Goal: Task Accomplishment & Management: Complete application form

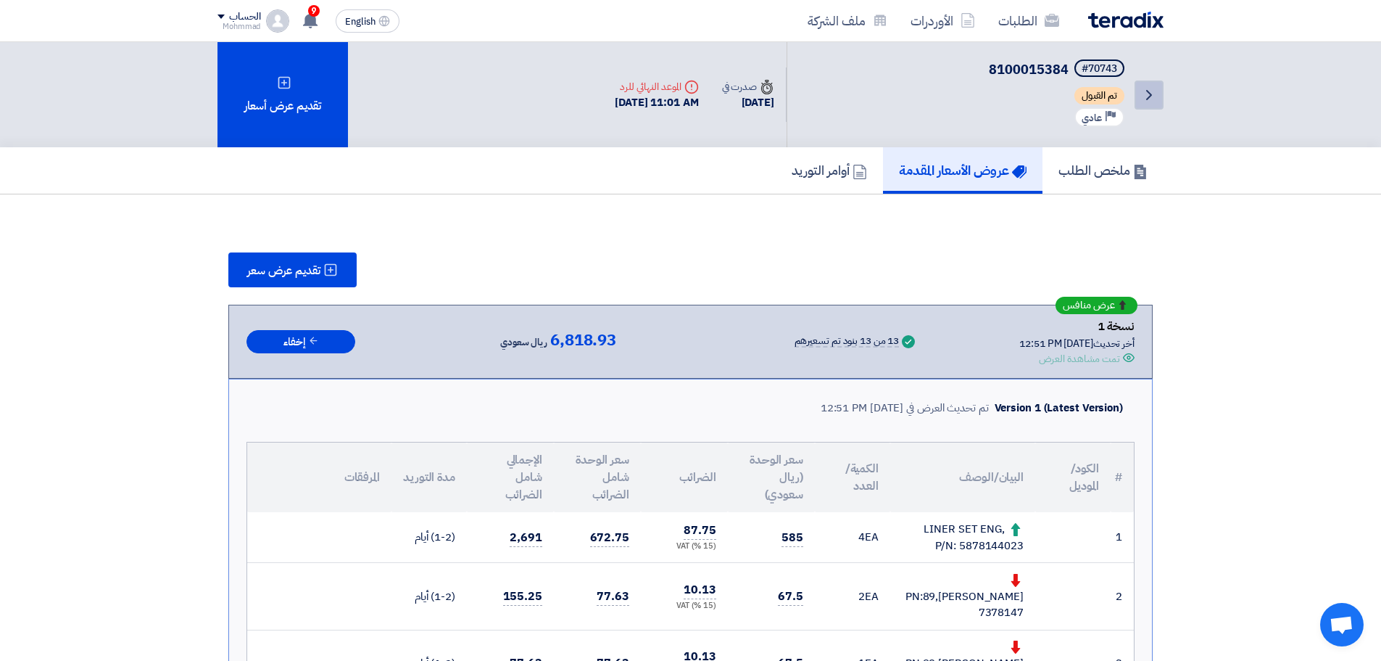
click at [1147, 95] on icon "Back" at bounding box center [1149, 94] width 17 height 17
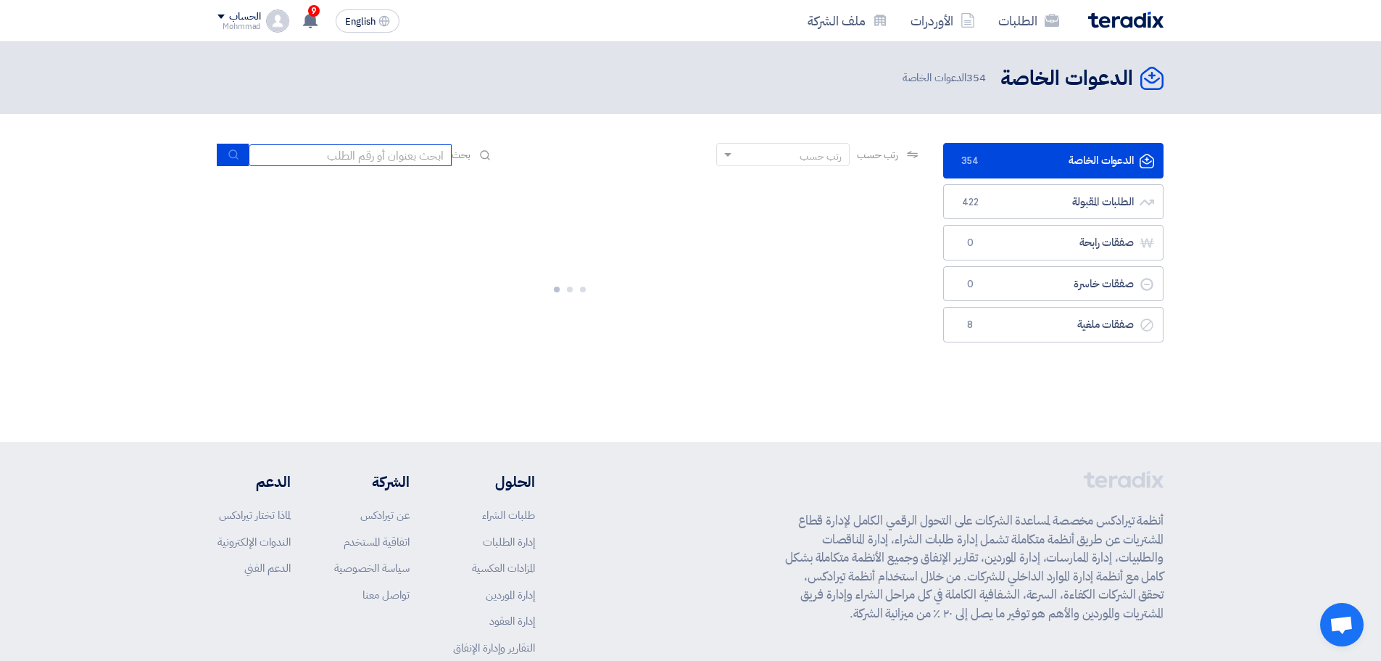
click at [331, 154] on input at bounding box center [350, 155] width 203 height 22
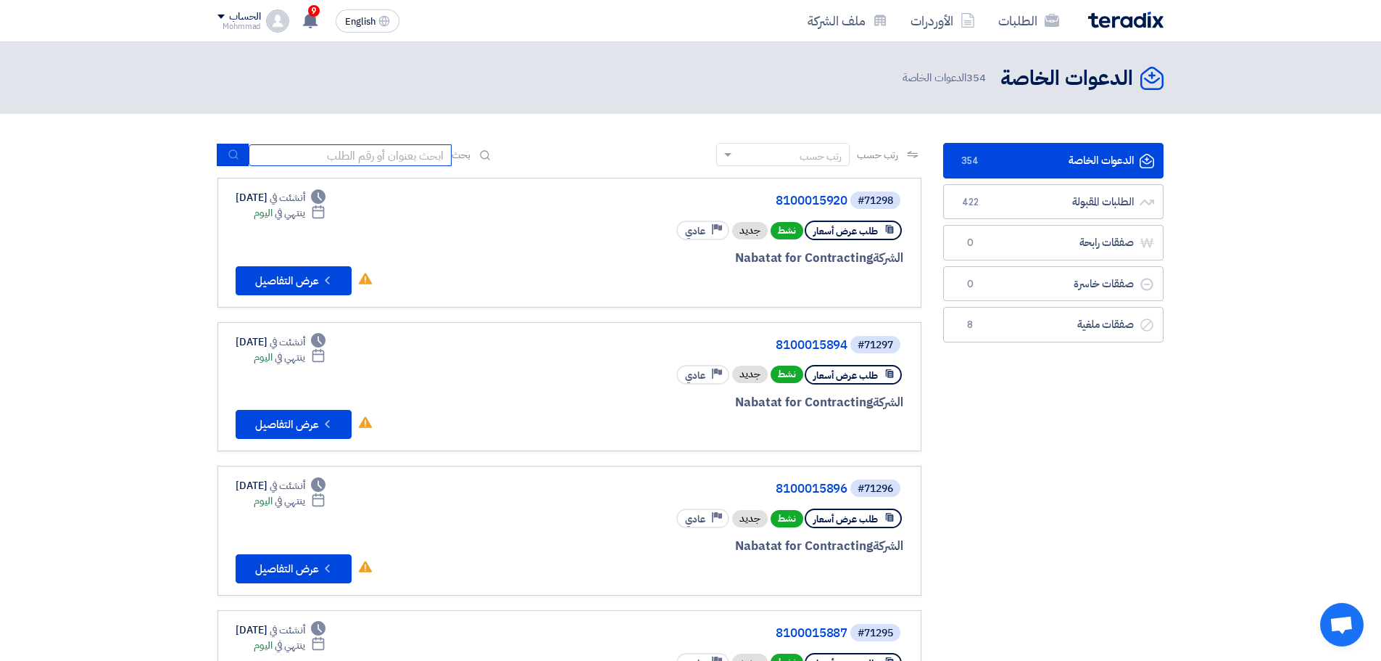
paste input "8100015887"
type input "8100015887"
click at [235, 160] on icon "submit" at bounding box center [234, 155] width 12 height 12
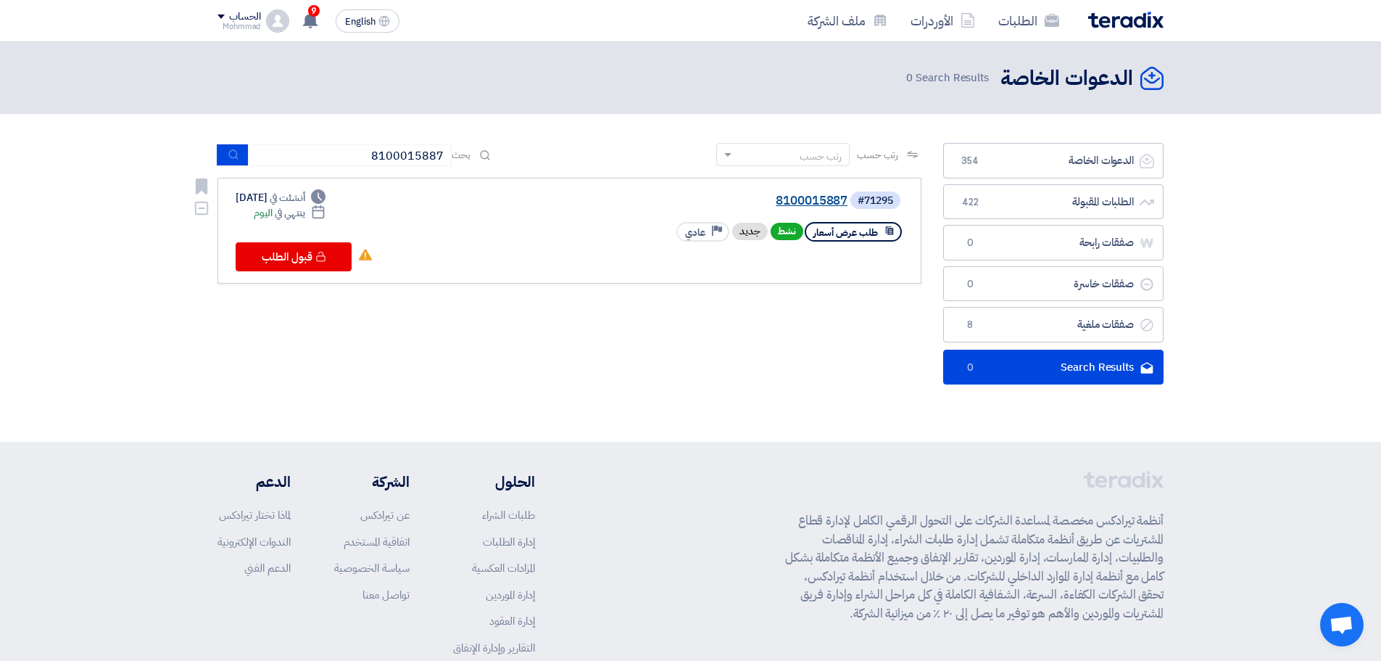
click at [833, 199] on link "8100015887" at bounding box center [703, 200] width 290 height 13
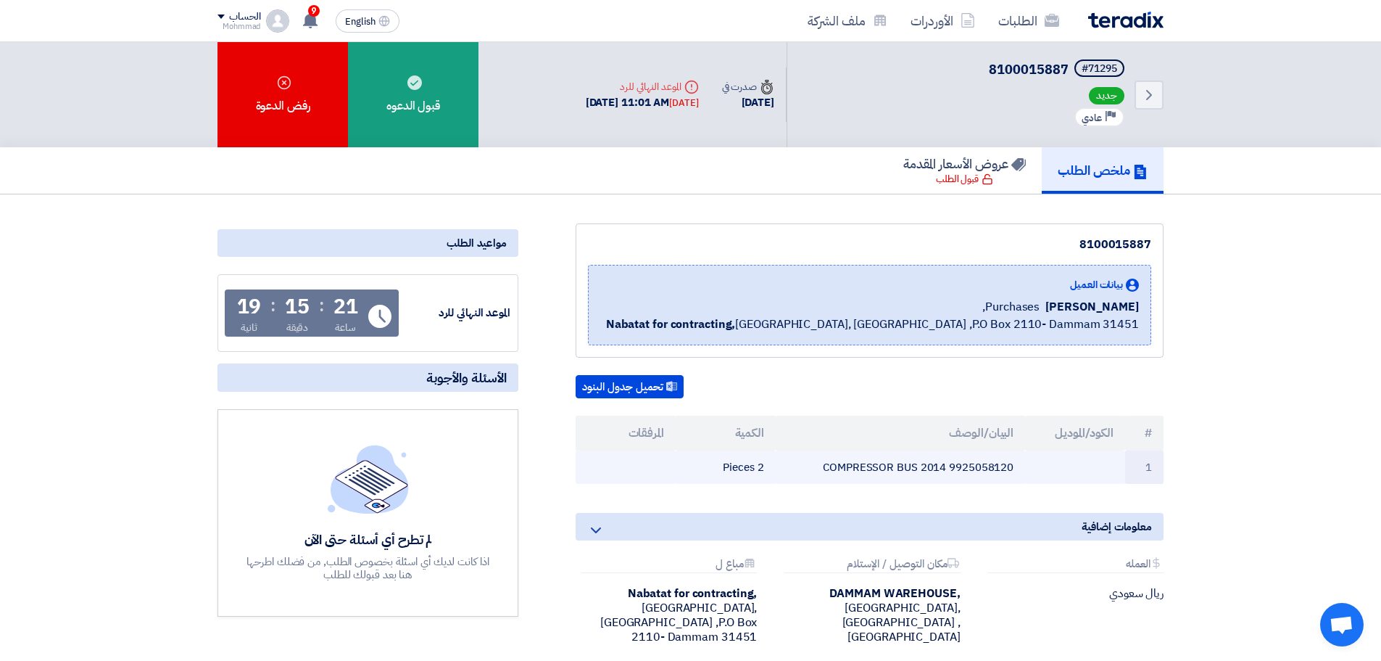
click at [984, 465] on td "9925058120 COMPRESSOR BUS 2014" at bounding box center [901, 467] width 250 height 34
copy td "9925058120"
drag, startPoint x: 1153, startPoint y: 434, endPoint x: 1086, endPoint y: 470, distance: 75.9
click at [1088, 469] on table "# الكود/الموديل البيان/الوصف الكمية المرفقات 1 9925058120 COMPRESSOR BUS 2014 2…" at bounding box center [870, 450] width 588 height 69
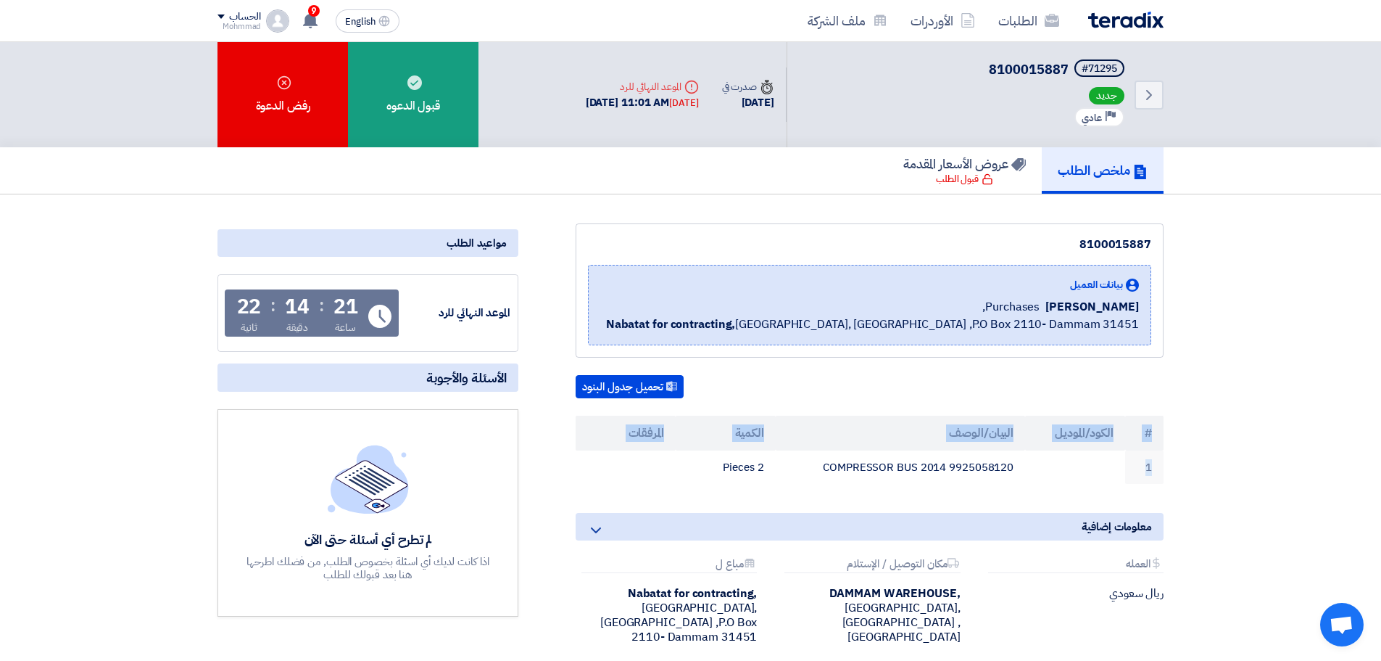
click at [1149, 433] on th "#" at bounding box center [1144, 433] width 38 height 35
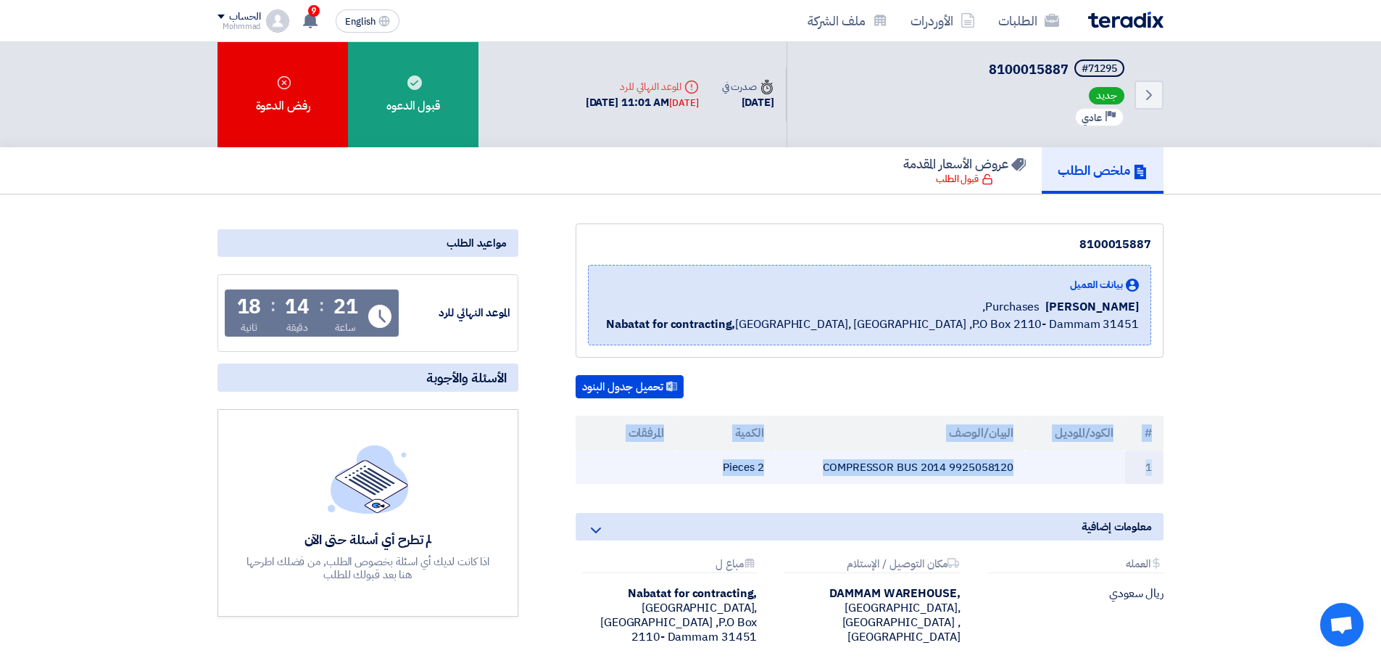
drag, startPoint x: 1149, startPoint y: 433, endPoint x: 671, endPoint y: 480, distance: 480.9
click at [671, 480] on table "# الكود/الموديل البيان/الوصف الكمية المرفقات 1 9925058120 COMPRESSOR BUS 2014 2…" at bounding box center [870, 450] width 588 height 69
copy table "# الكود/الموديل البيان/الوصف الكمية المرفقات 1 9925058120 COMPRESSOR BUS 2014 2…"
click at [1105, 70] on div "#71295" at bounding box center [1100, 69] width 36 height 10
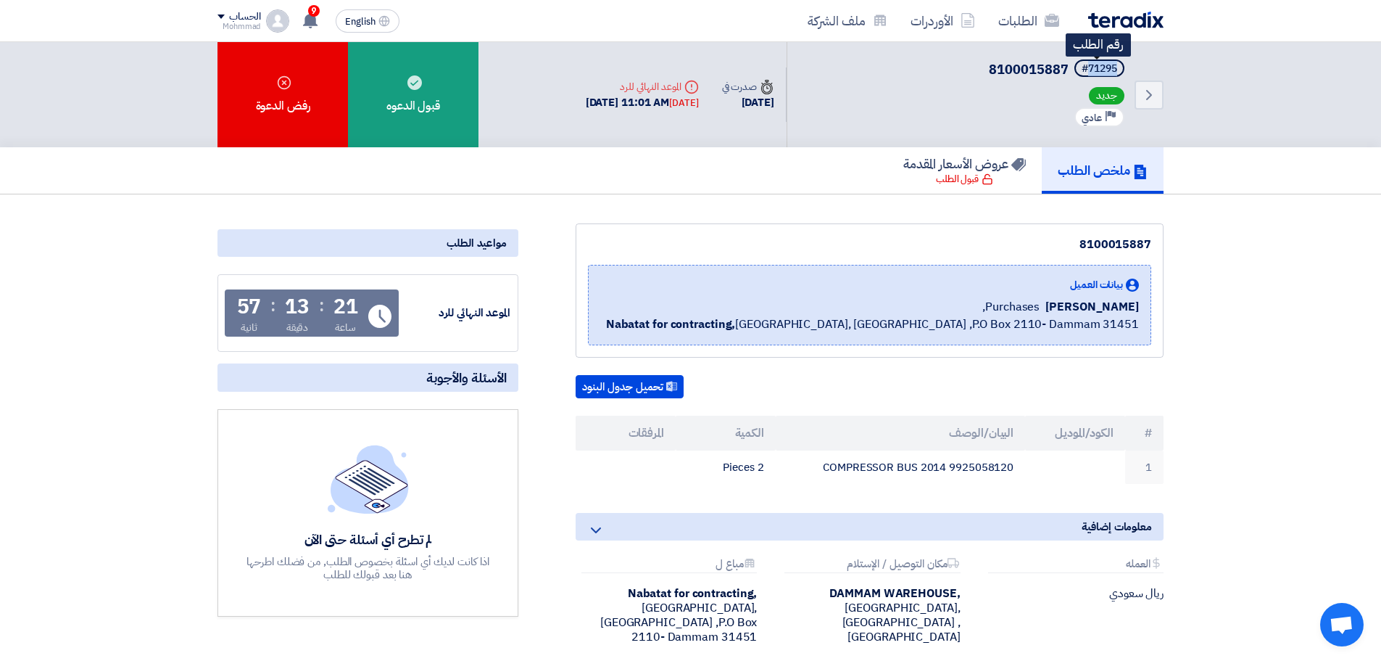
click at [1105, 70] on div "#71295" at bounding box center [1100, 69] width 36 height 10
copy div "71295"
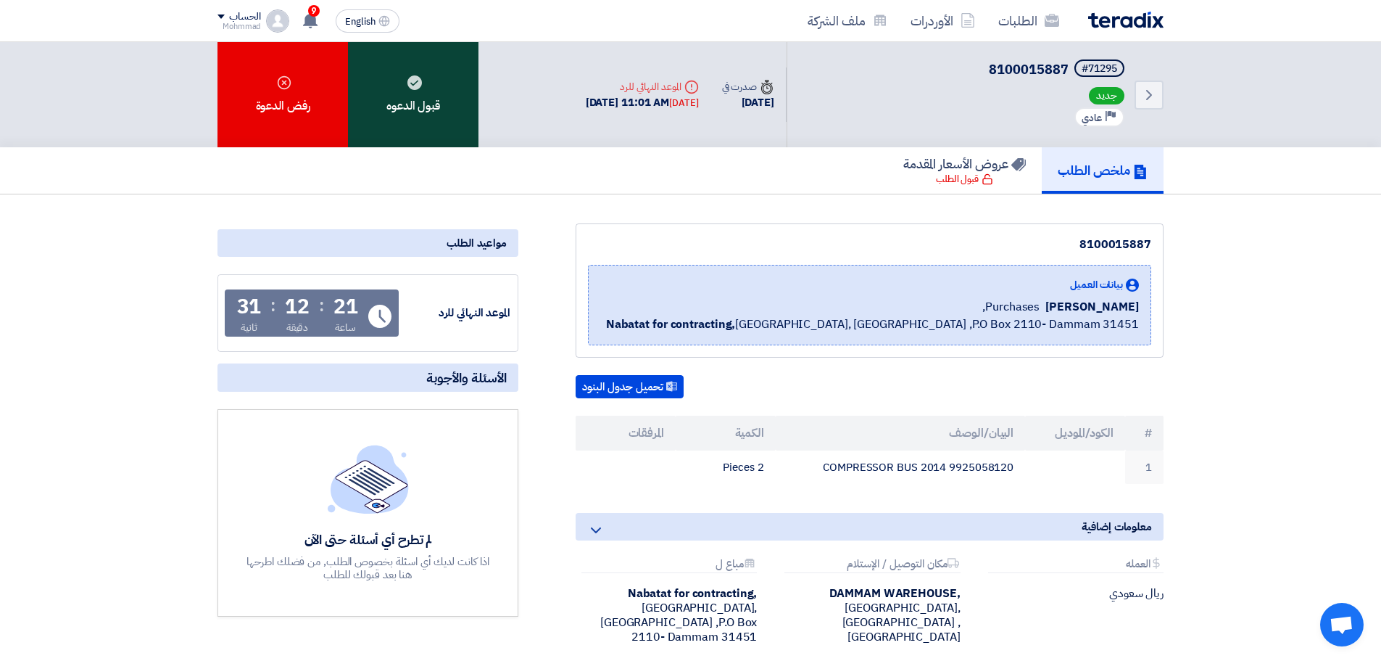
click at [398, 118] on div "قبول الدعوه" at bounding box center [413, 94] width 131 height 105
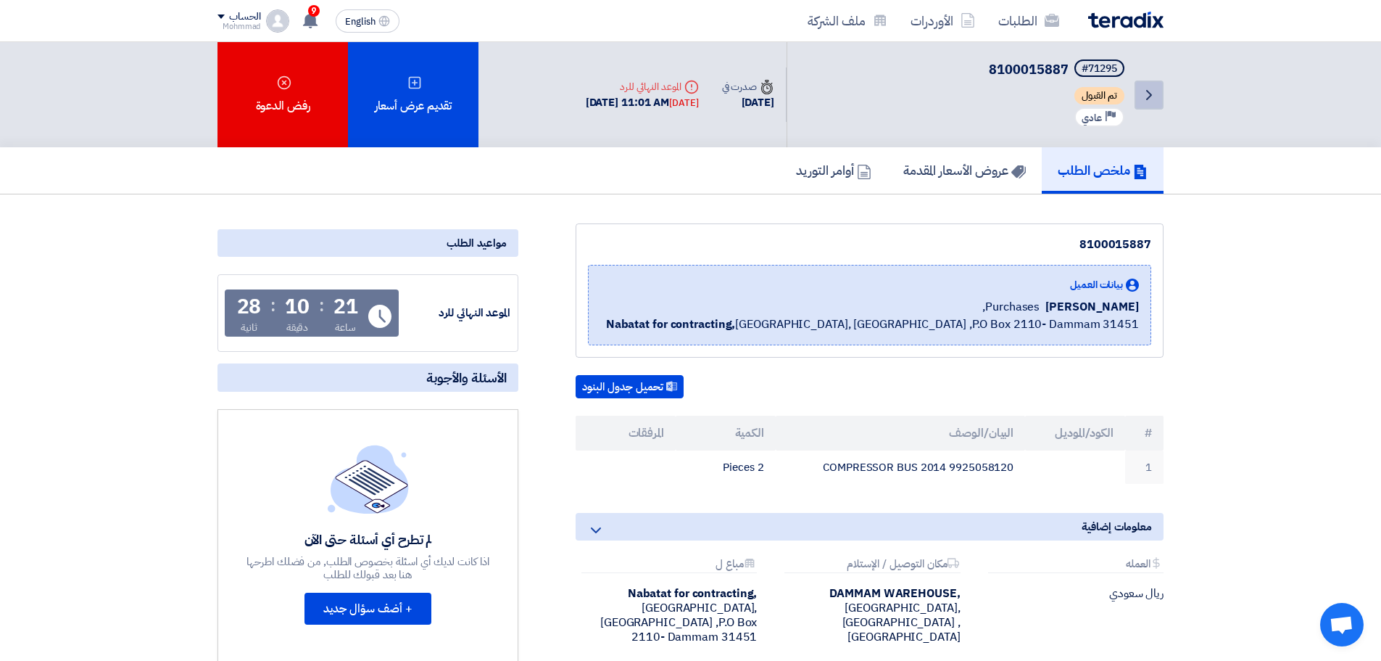
click at [1151, 90] on icon "Back" at bounding box center [1149, 94] width 17 height 17
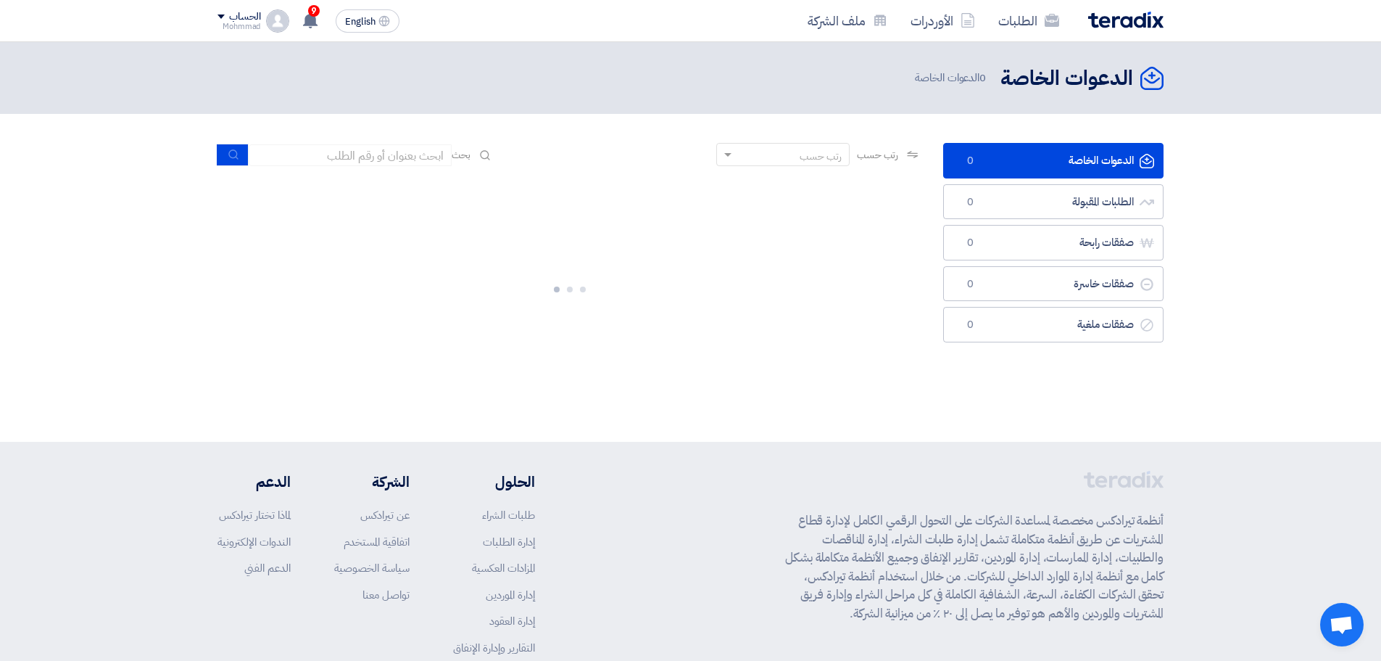
click at [408, 141] on section "الدعوات الخاصة الدعوات الخاصة 0 الطلبات المقبولة الطلبات المقبولة 0 صفقات رابحة…" at bounding box center [690, 269] width 1381 height 310
click at [395, 154] on input at bounding box center [350, 155] width 203 height 22
paste input "8100015890"
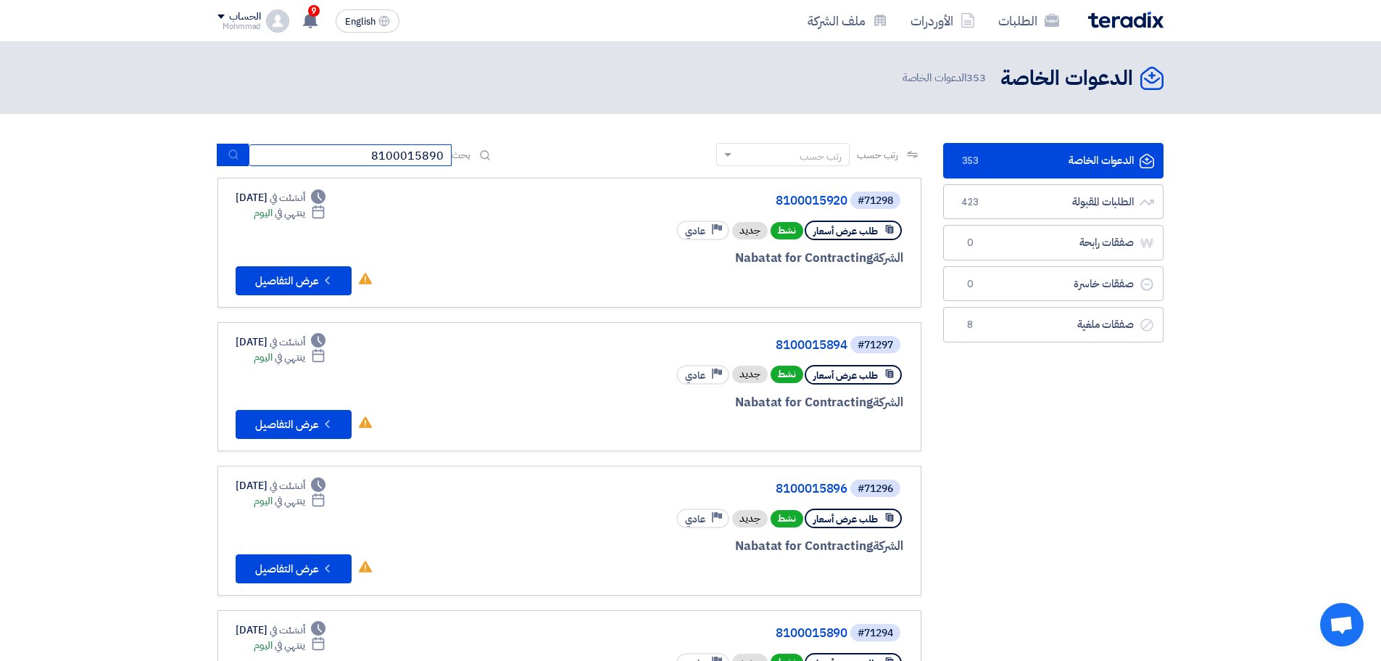
type input "8100015890"
click at [228, 149] on icon "submit" at bounding box center [234, 155] width 12 height 12
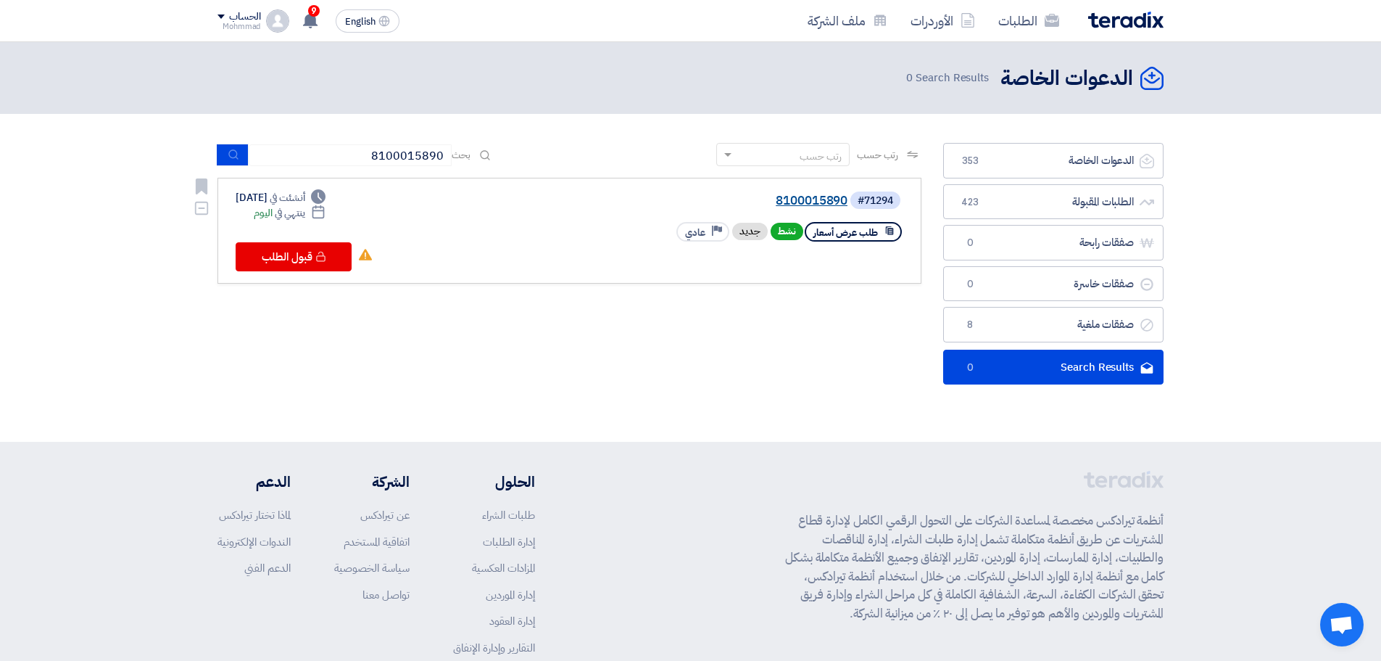
click at [834, 199] on link "8100015890" at bounding box center [703, 200] width 290 height 13
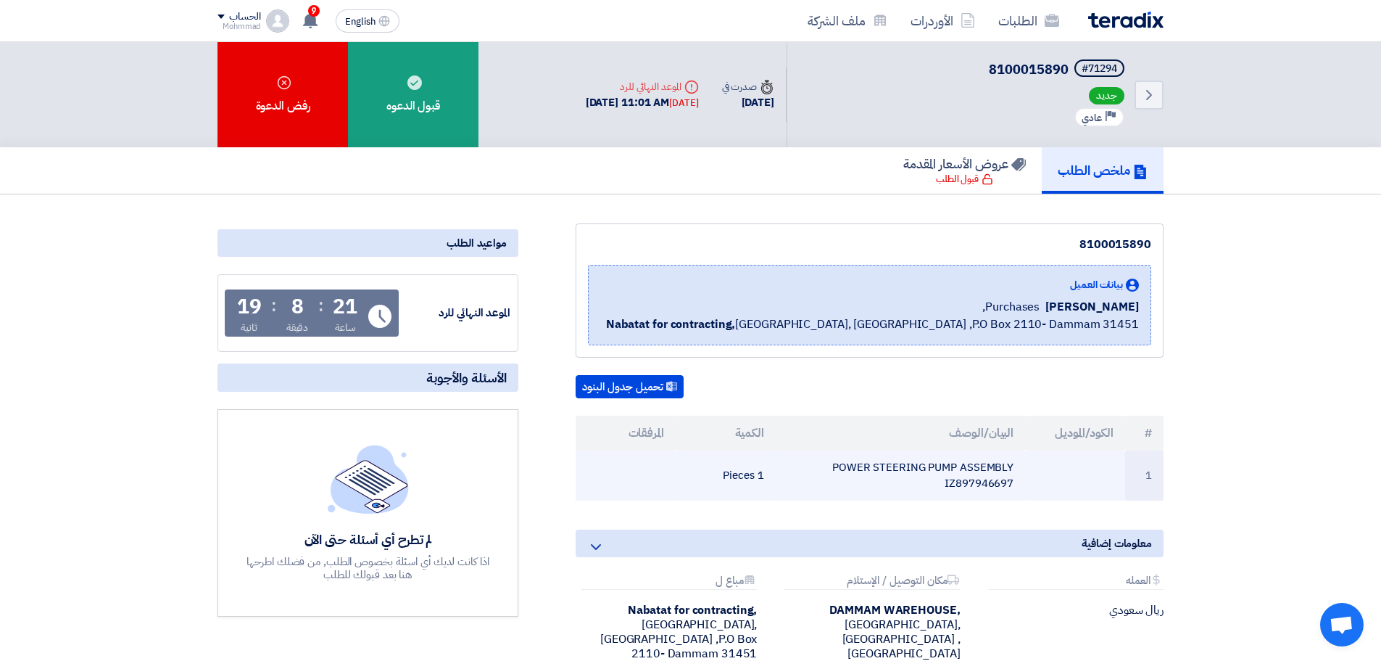
click at [990, 489] on td "POWER STEERING PUMP ASSEMBLY IZ897946697" at bounding box center [901, 475] width 250 height 50
copy td "IZ897946697"
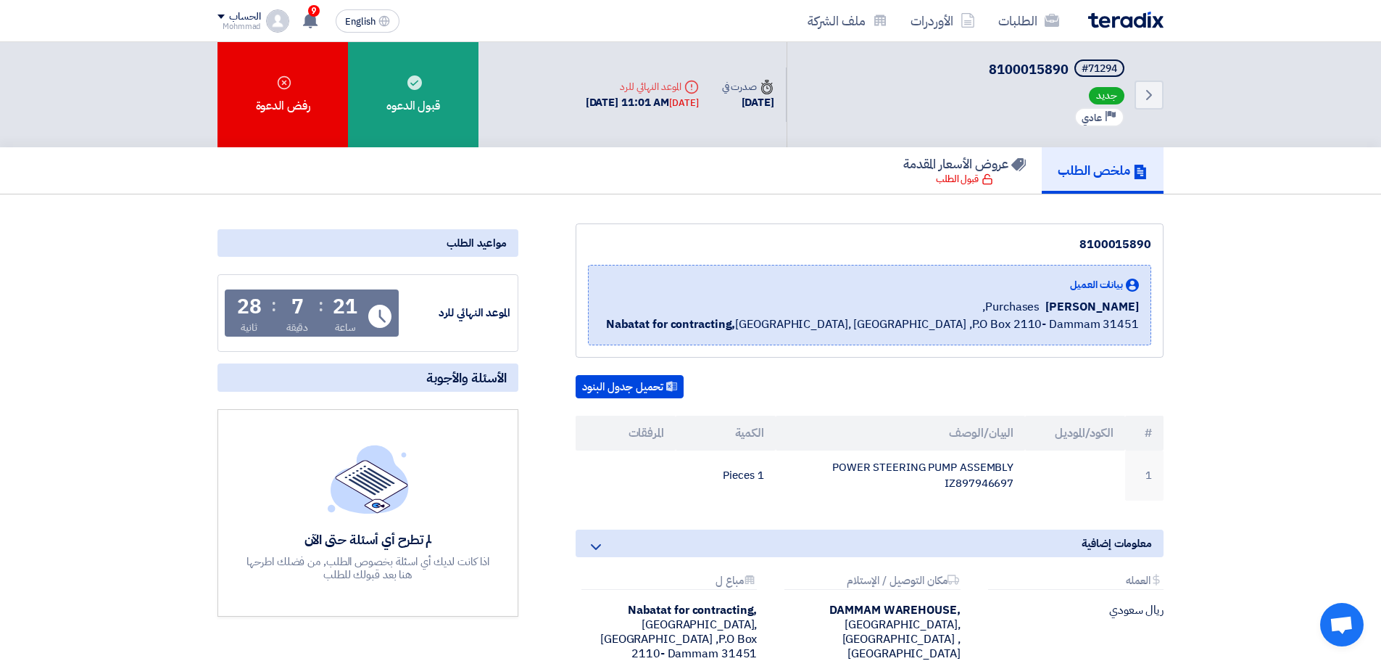
click at [970, 364] on div "8100015890 بيانات العميل [PERSON_NAME] Purchases, Nabatat for contracting, [GEO…" at bounding box center [851, 459] width 645 height 472
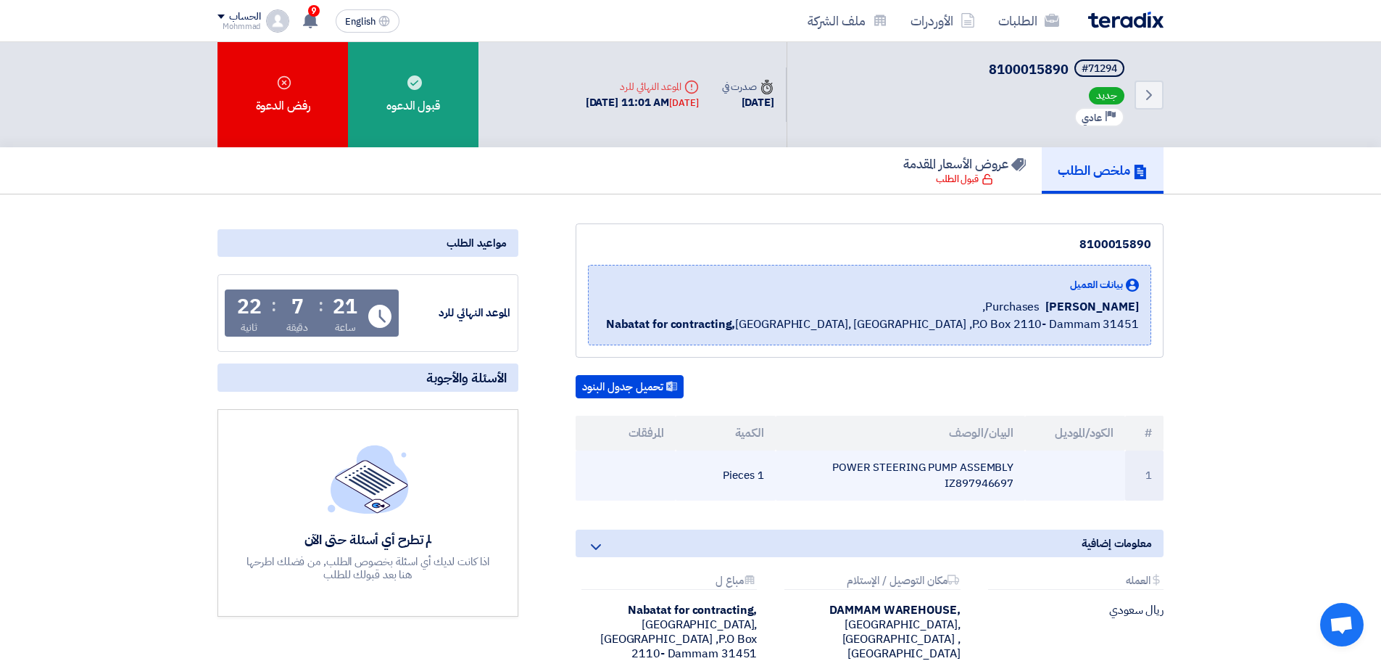
drag, startPoint x: 1151, startPoint y: 434, endPoint x: 701, endPoint y: 478, distance: 451.8
click at [701, 478] on table "# الكود/الموديل البيان/الوصف الكمية المرفقات 1 POWER STEERING PUMP ASSEMBLY IZ8…" at bounding box center [870, 458] width 588 height 85
copy table "# الكود/الموديل البيان/الوصف الكمية المرفقات 1 POWER STEERING PUMP ASSEMBLY IZ8…"
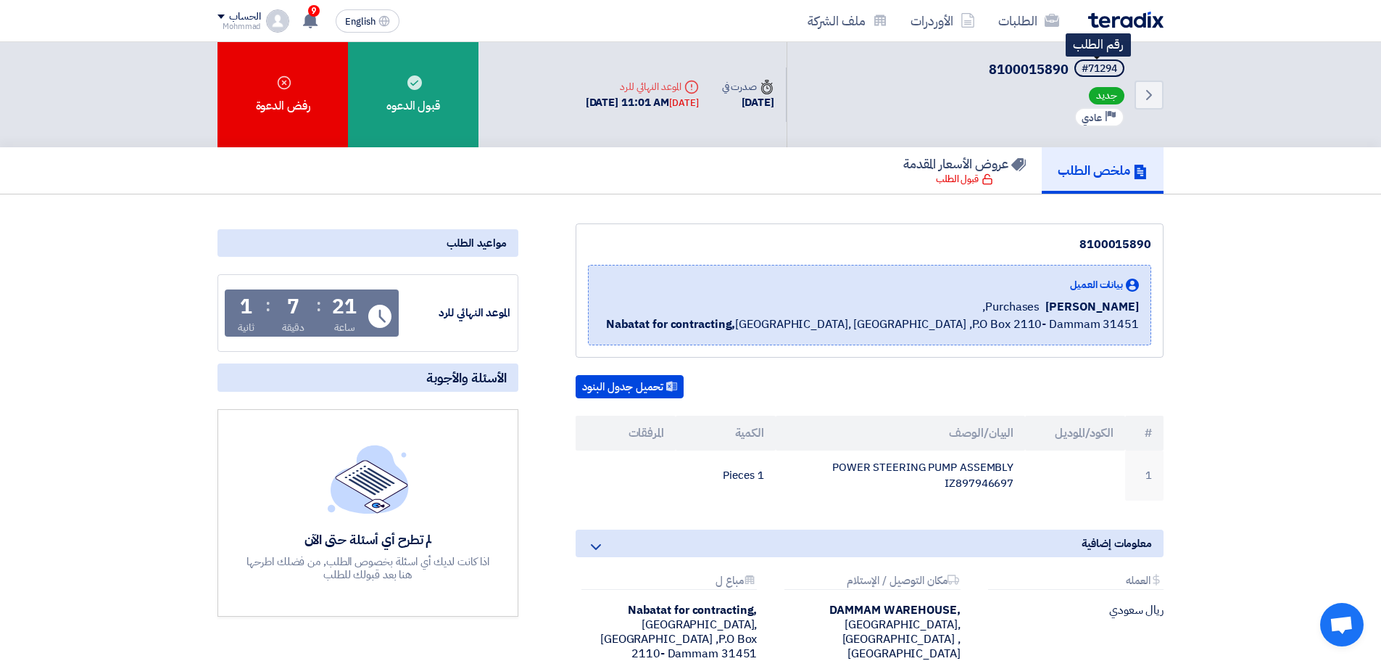
click at [1106, 69] on div "#71294" at bounding box center [1100, 69] width 36 height 10
copy div "71294"
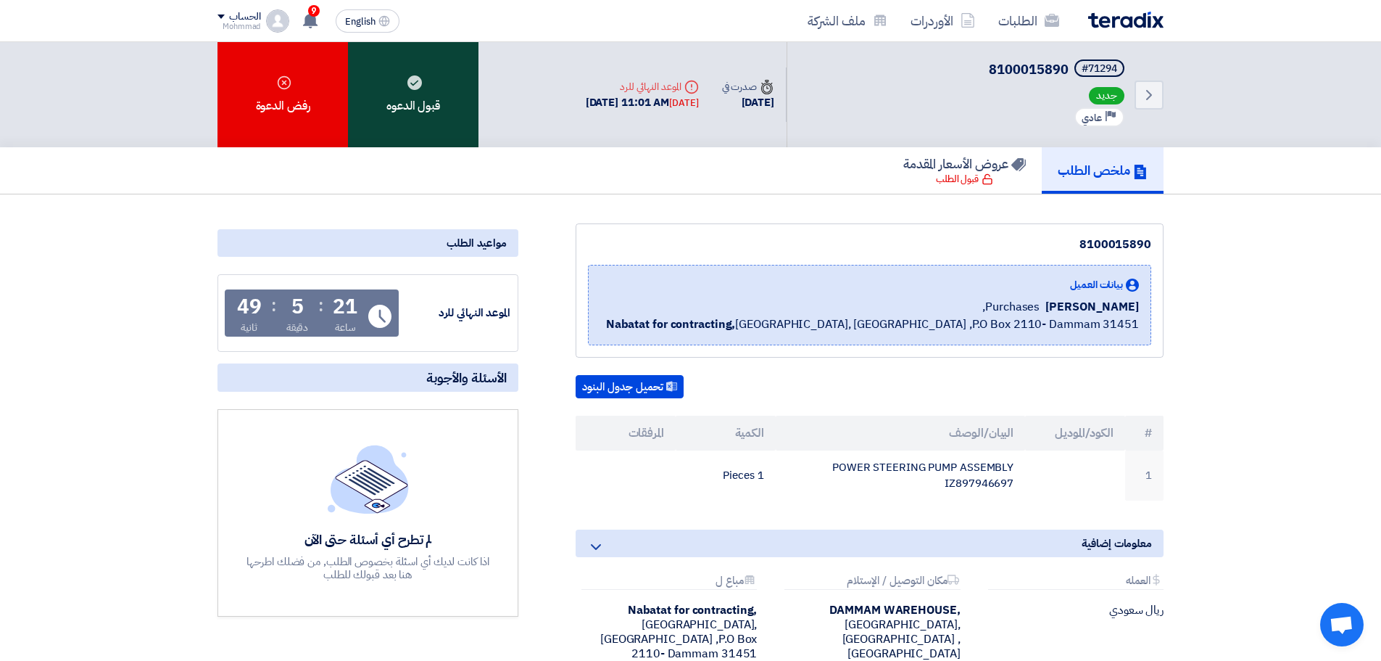
click at [394, 125] on div "قبول الدعوه" at bounding box center [413, 94] width 131 height 105
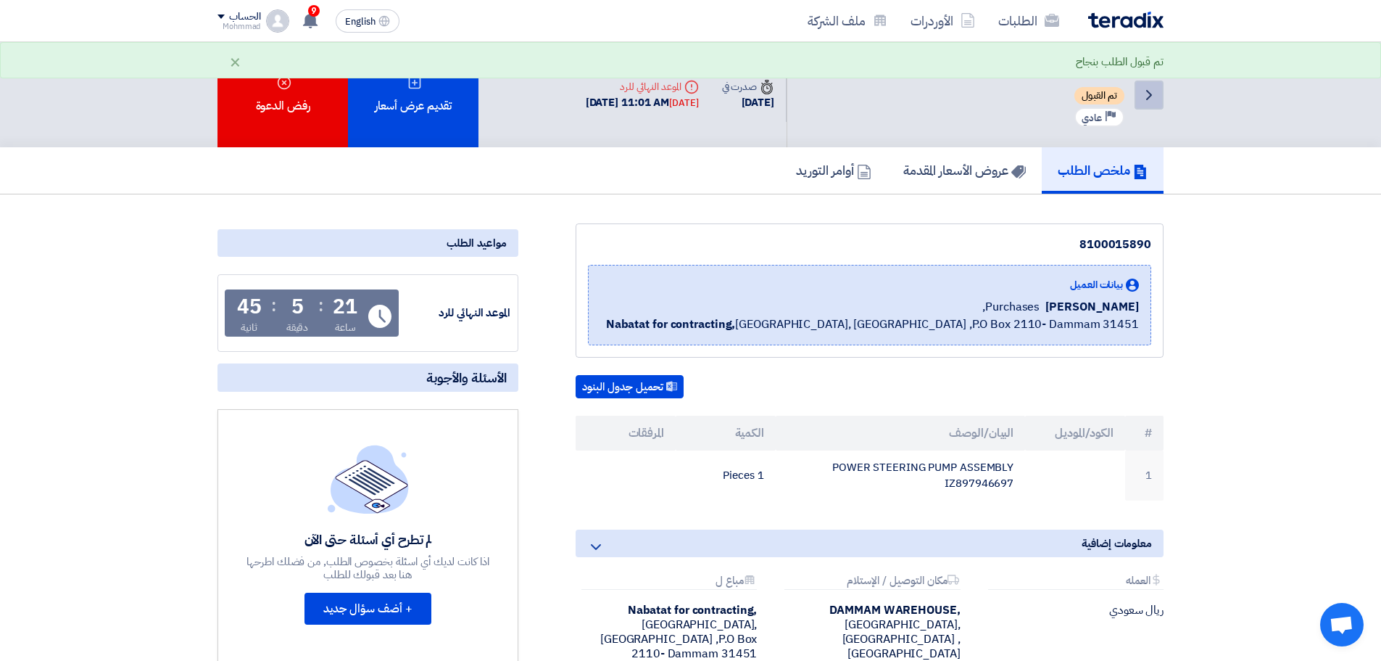
click at [1152, 93] on icon "Back" at bounding box center [1149, 94] width 17 height 17
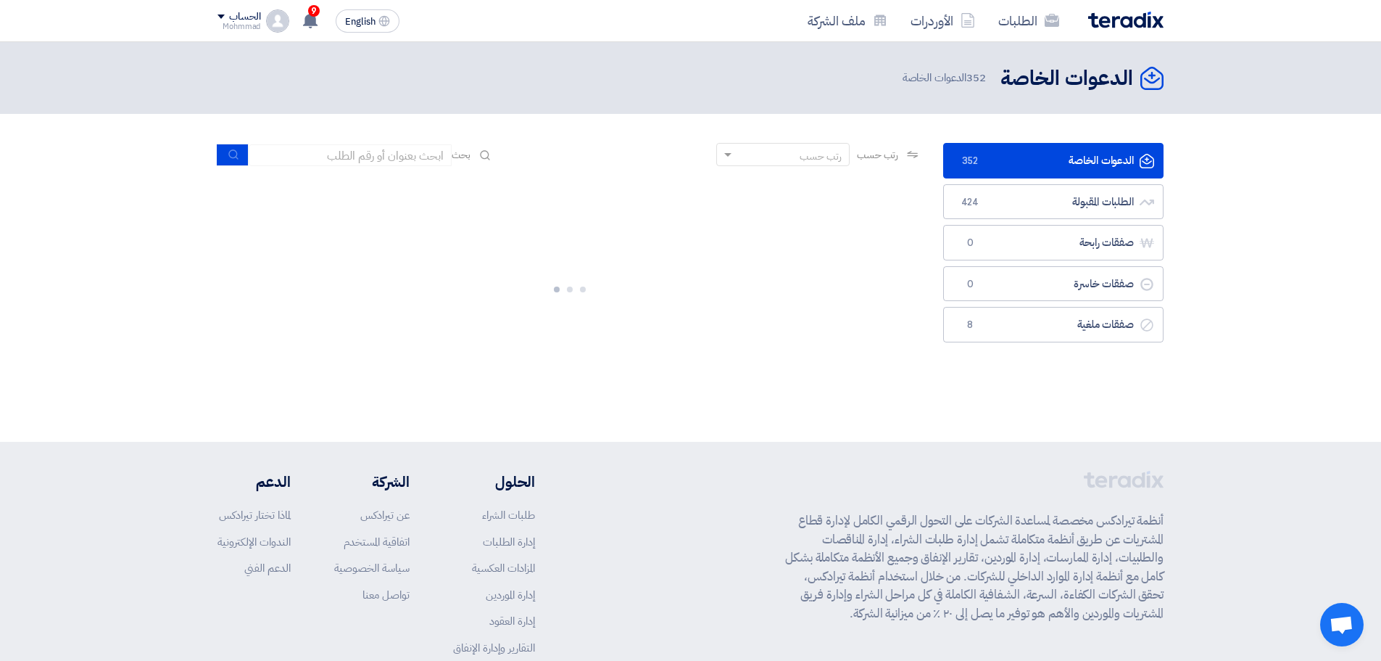
click at [1152, 99] on header "الدعوات الخاصة الدعوات الخاصة 352 الدعوات الخاصة" at bounding box center [690, 78] width 1381 height 72
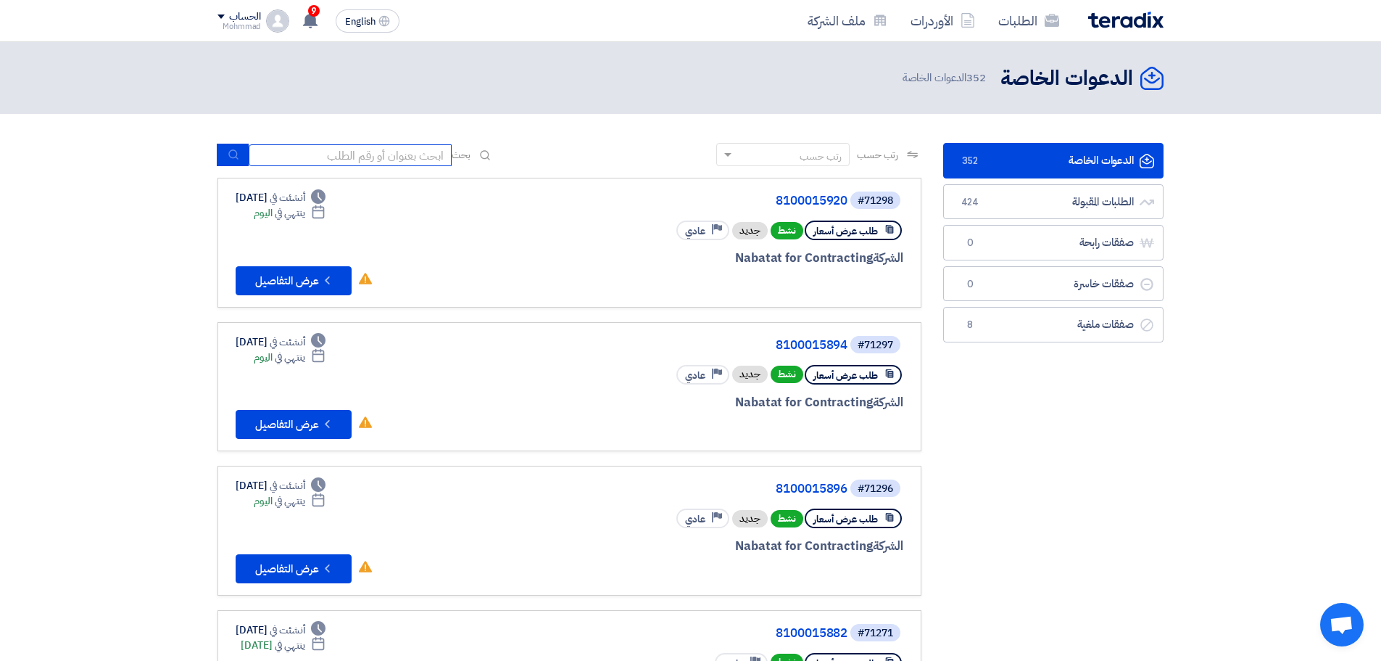
click at [379, 153] on input at bounding box center [350, 155] width 203 height 22
paste input "8100015896"
type input "8100015896"
click at [236, 152] on use "submit" at bounding box center [232, 154] width 9 height 9
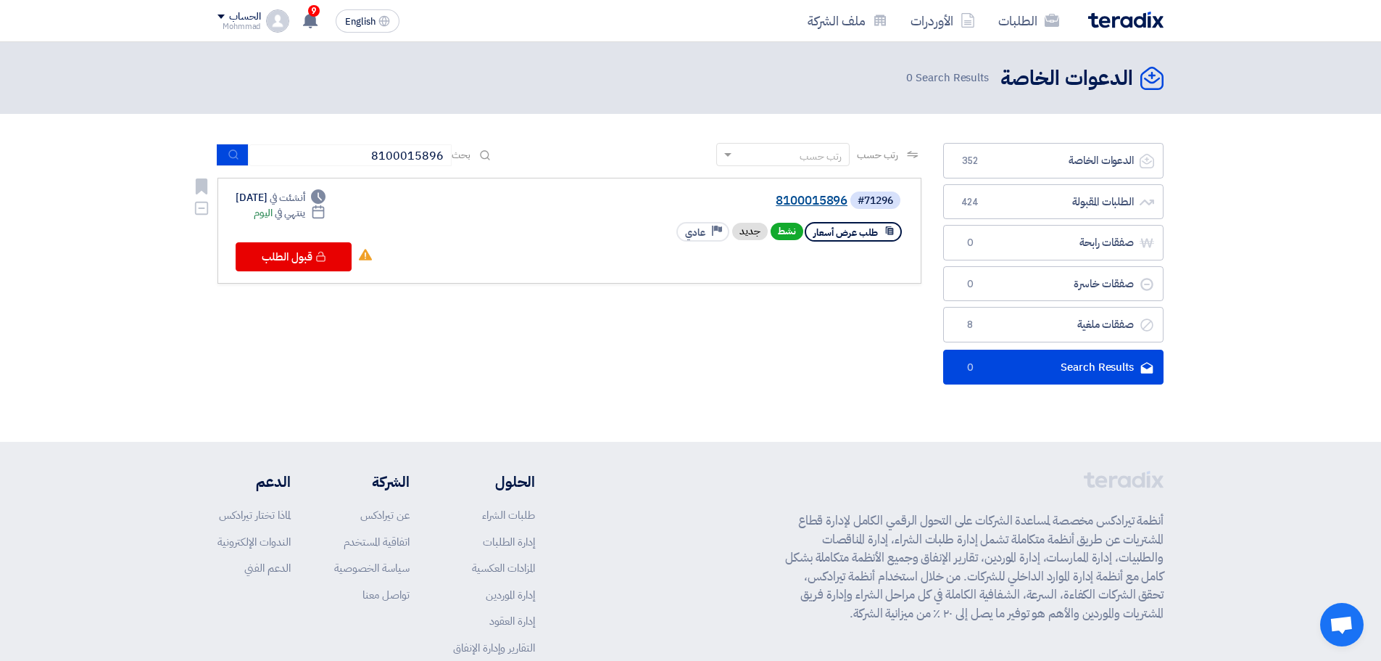
click at [806, 197] on link "8100015896" at bounding box center [703, 200] width 290 height 13
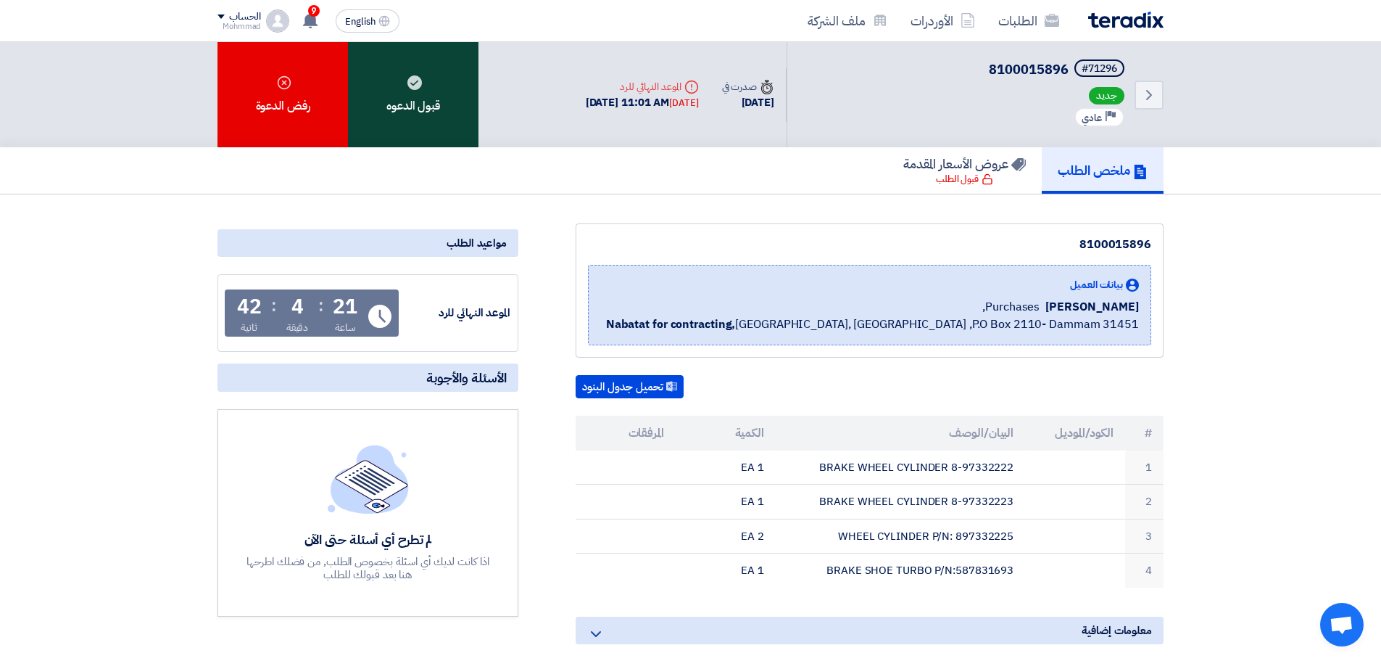
click at [424, 114] on div "قبول الدعوه" at bounding box center [413, 94] width 131 height 105
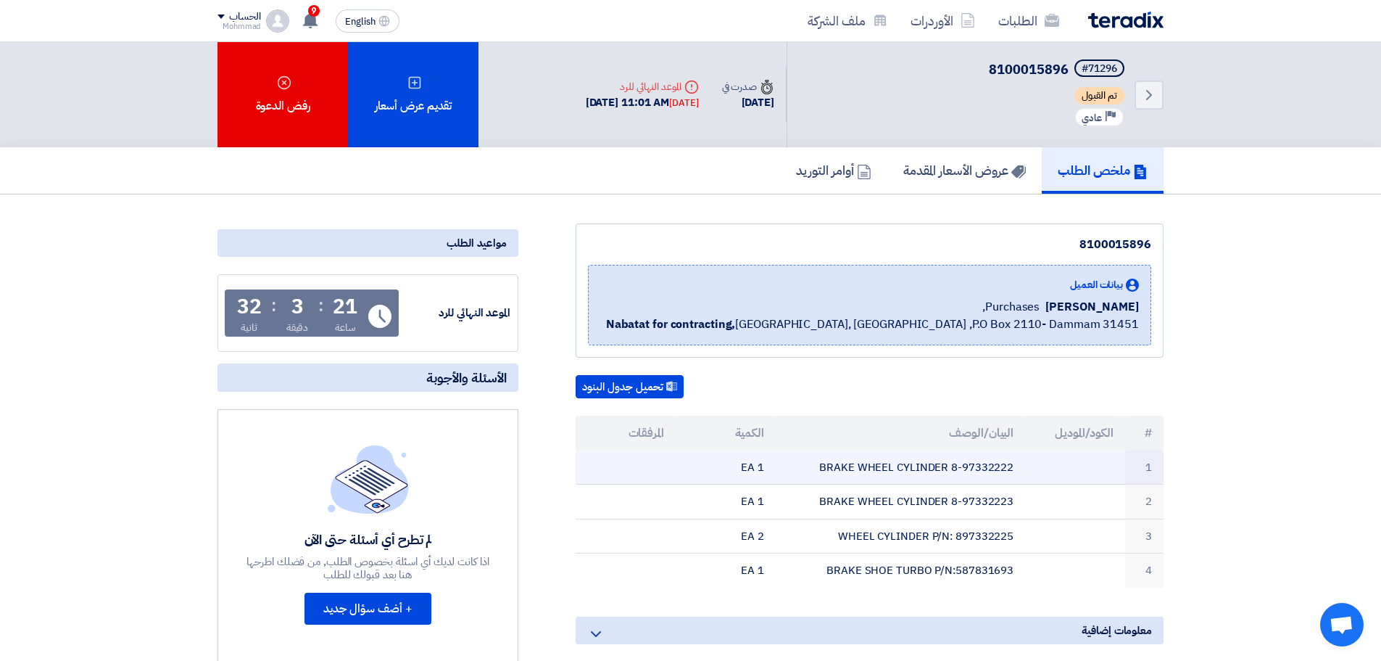
click at [994, 468] on td "BRAKE WHEEL CYLINDER 8-97332222" at bounding box center [901, 467] width 250 height 34
copy td "97332222"
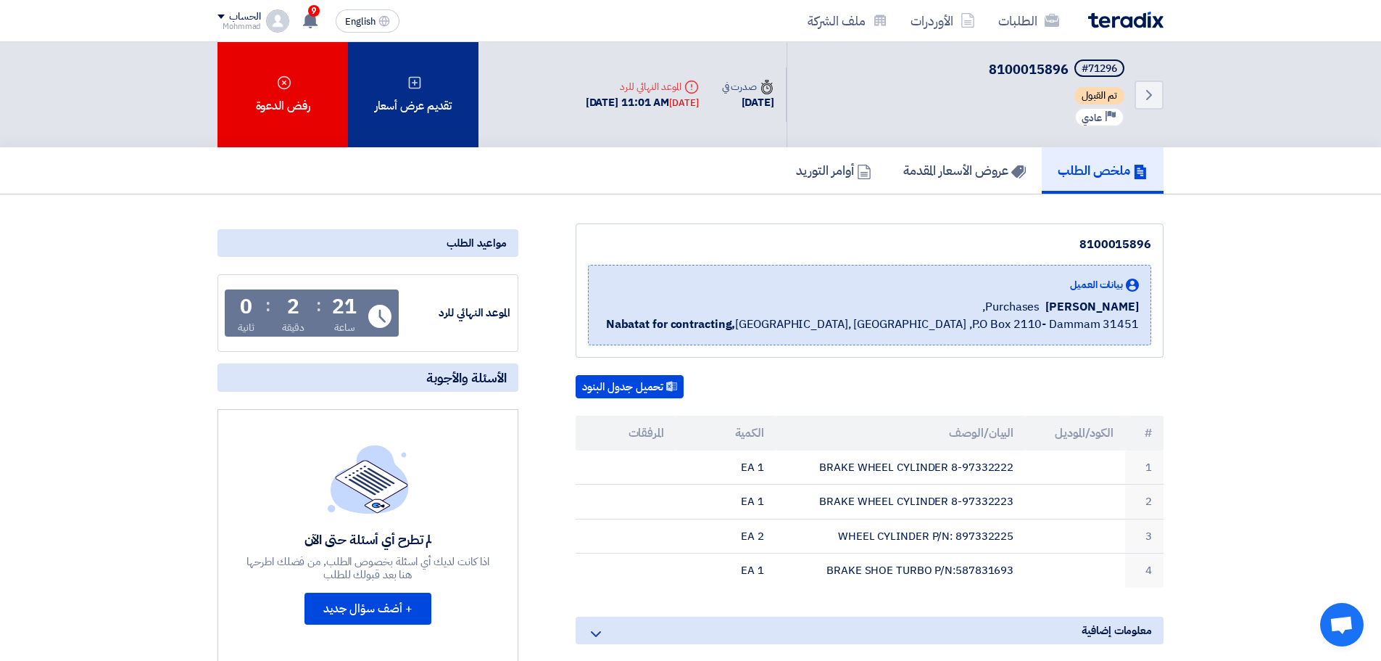
click at [424, 123] on div "تقديم عرض أسعار" at bounding box center [413, 94] width 131 height 105
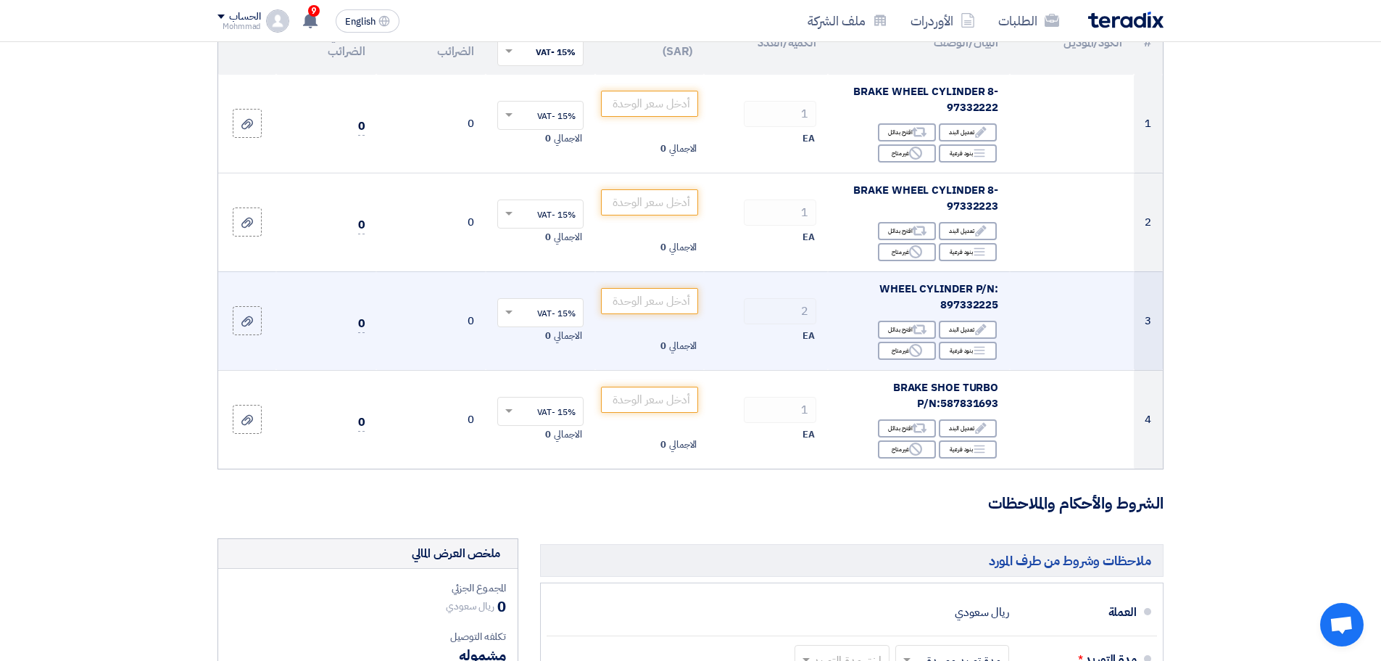
scroll to position [181, 0]
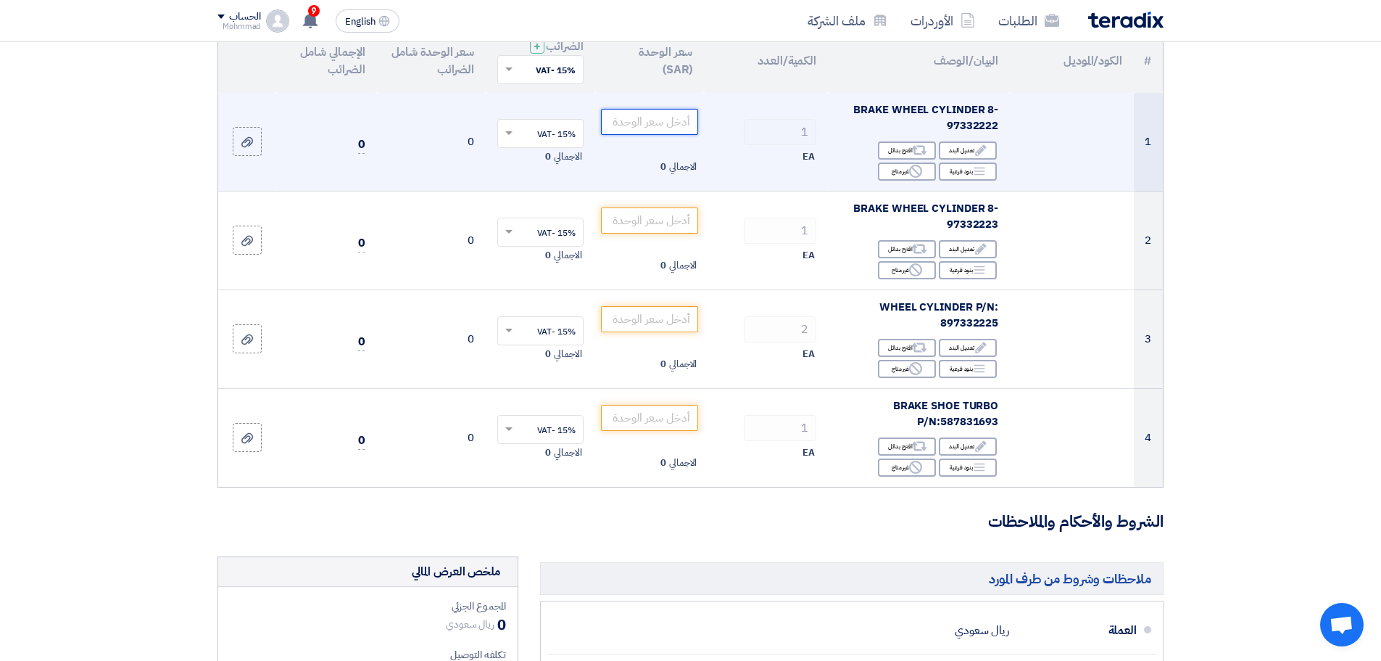
click at [661, 130] on input "number" at bounding box center [650, 122] width 98 height 26
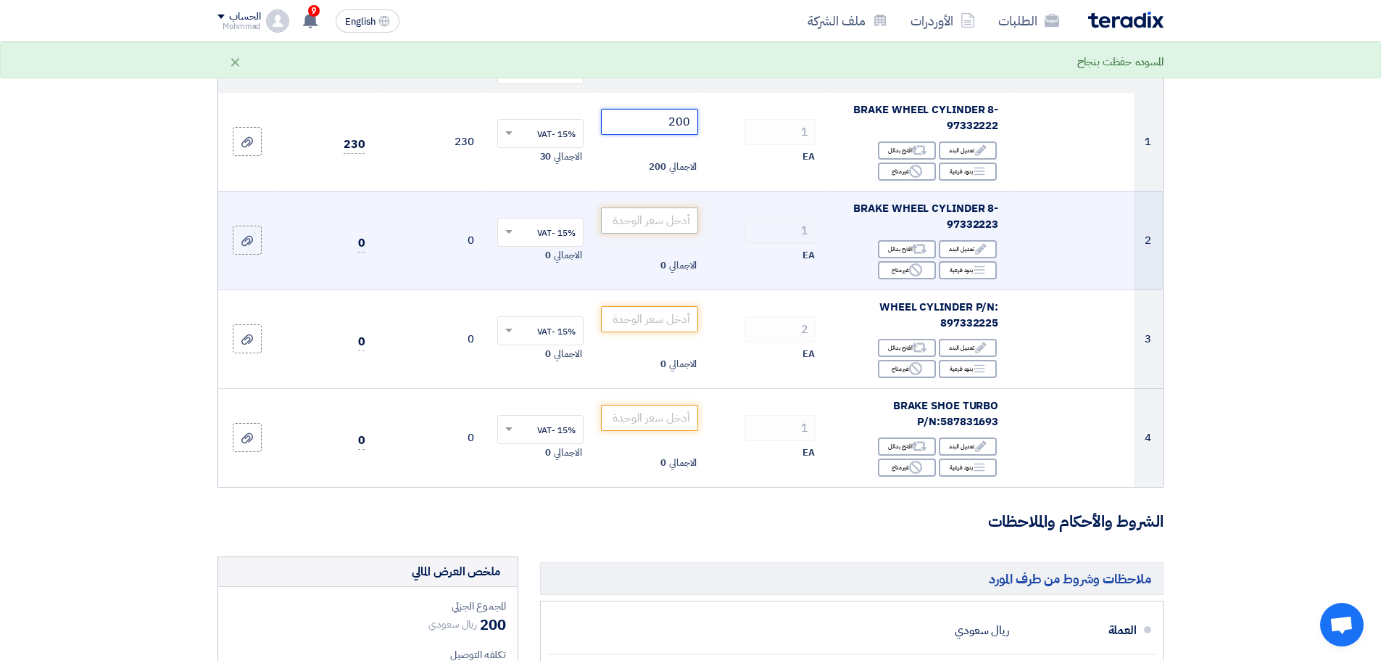
type input "200"
click at [685, 218] on input "number" at bounding box center [650, 220] width 98 height 26
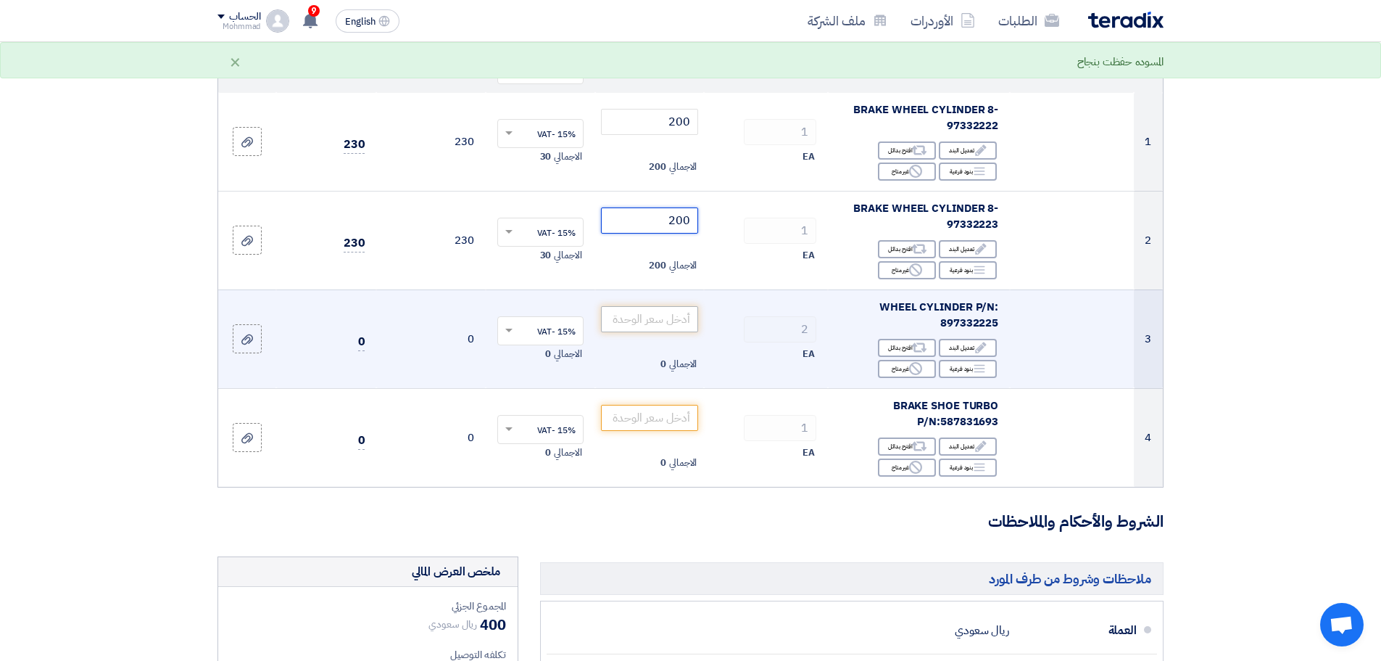
type input "200"
click at [658, 313] on input "number" at bounding box center [650, 319] width 98 height 26
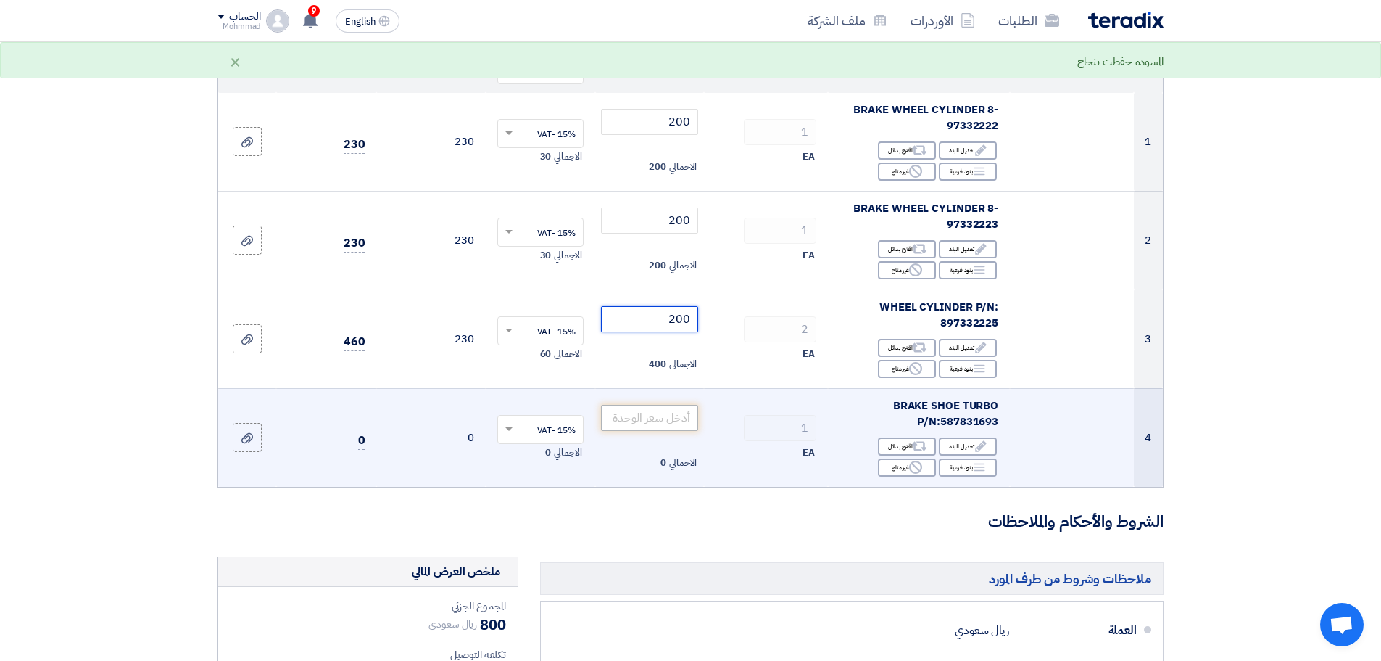
type input "200"
click at [643, 409] on input "number" at bounding box center [650, 418] width 98 height 26
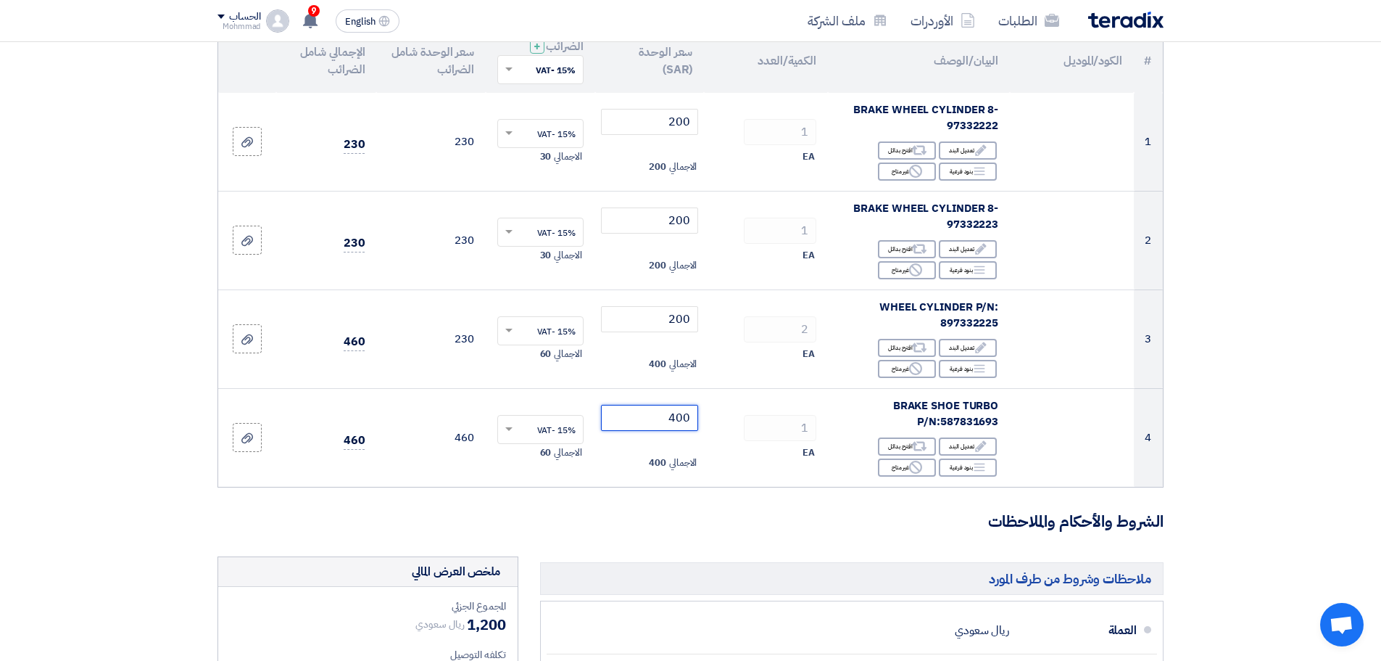
type input "400"
click at [1354, 396] on section "تفاصيل الطلب # الكود/الموديل البيان/الوصف الكمية/العدد سعر الوحدة (SAR) الضرائب…" at bounding box center [690, 529] width 1381 height 1151
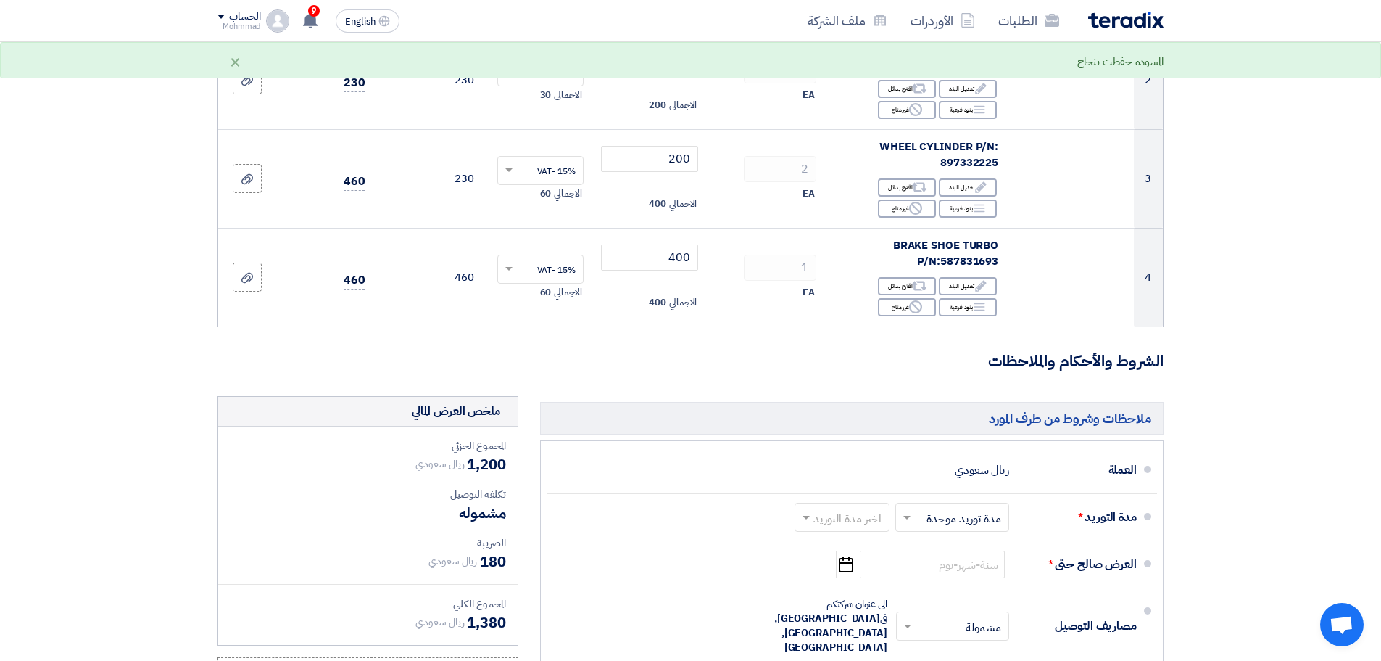
scroll to position [363, 0]
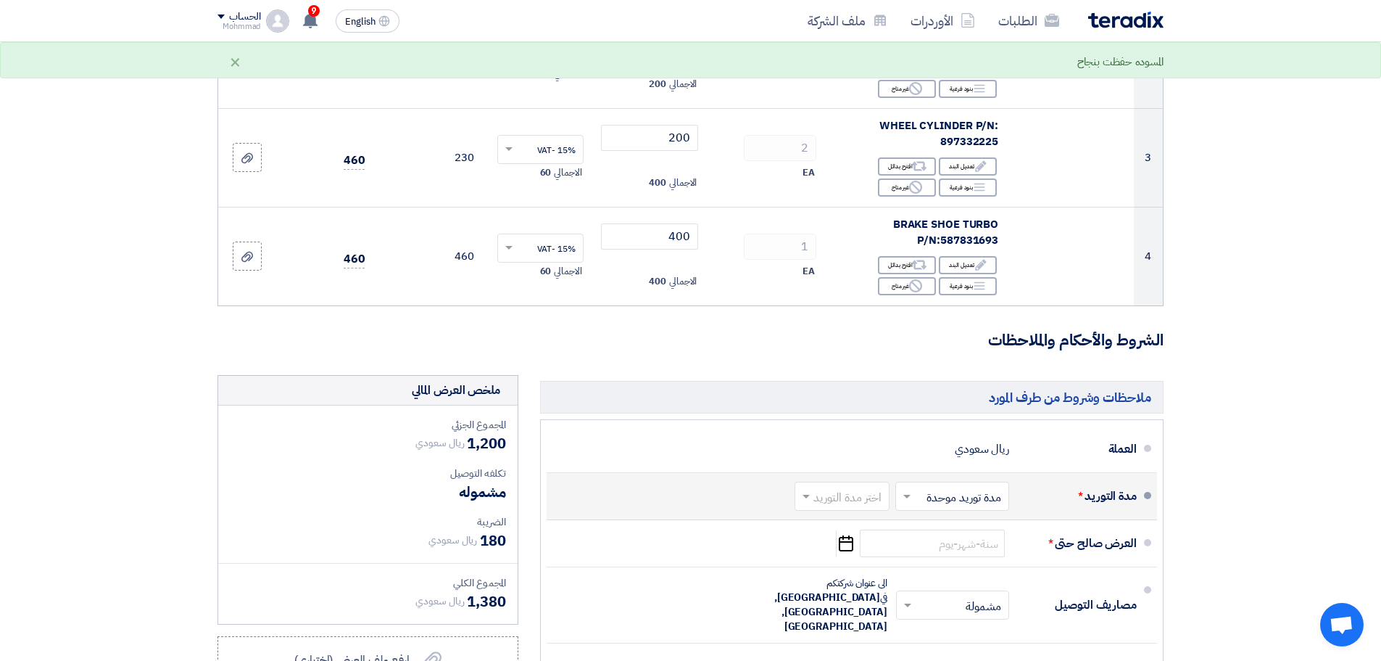
click at [823, 494] on input "text" at bounding box center [840, 497] width 88 height 21
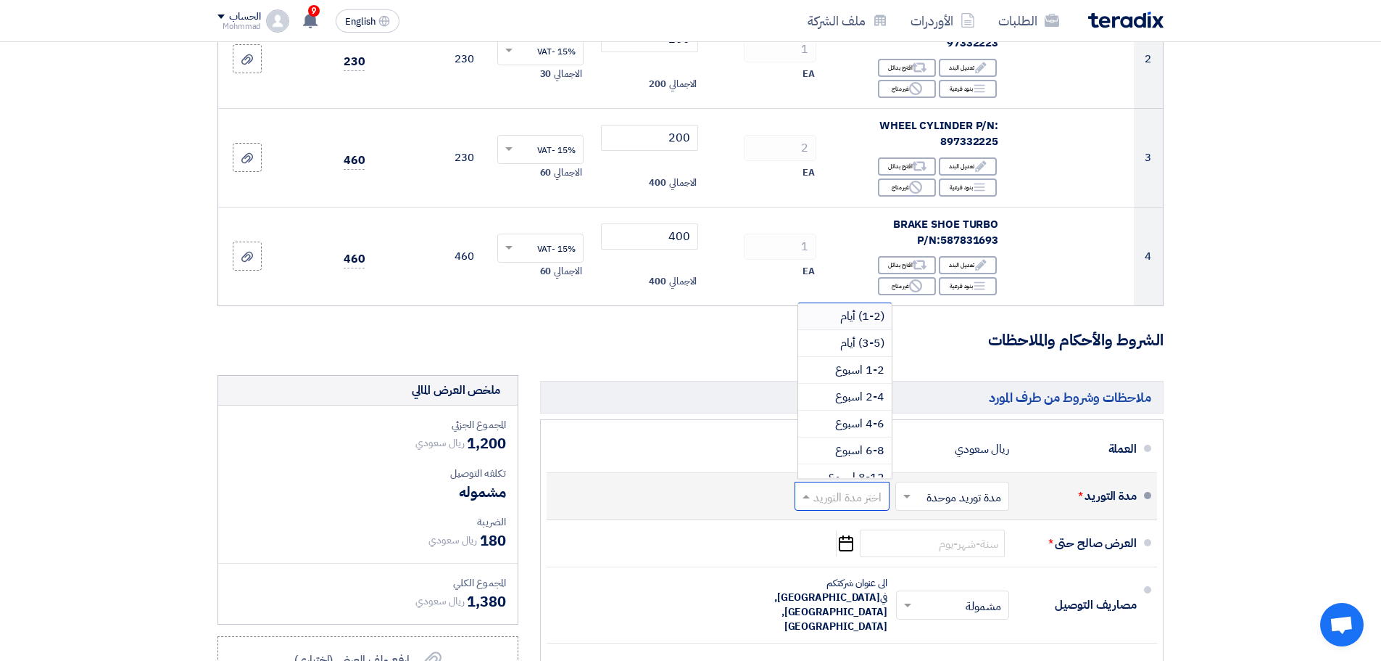
click at [869, 311] on span "(1-2) أيام" at bounding box center [862, 315] width 44 height 17
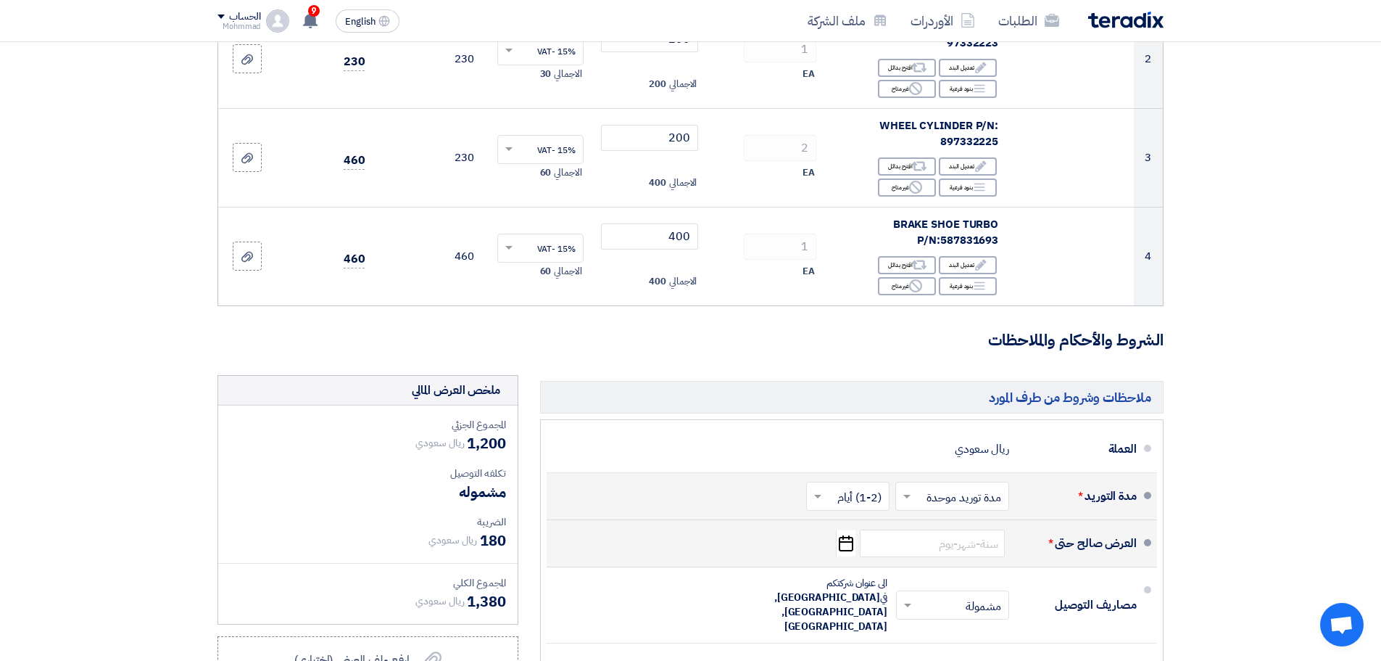
click at [847, 554] on icon "Pick a date" at bounding box center [846, 543] width 20 height 26
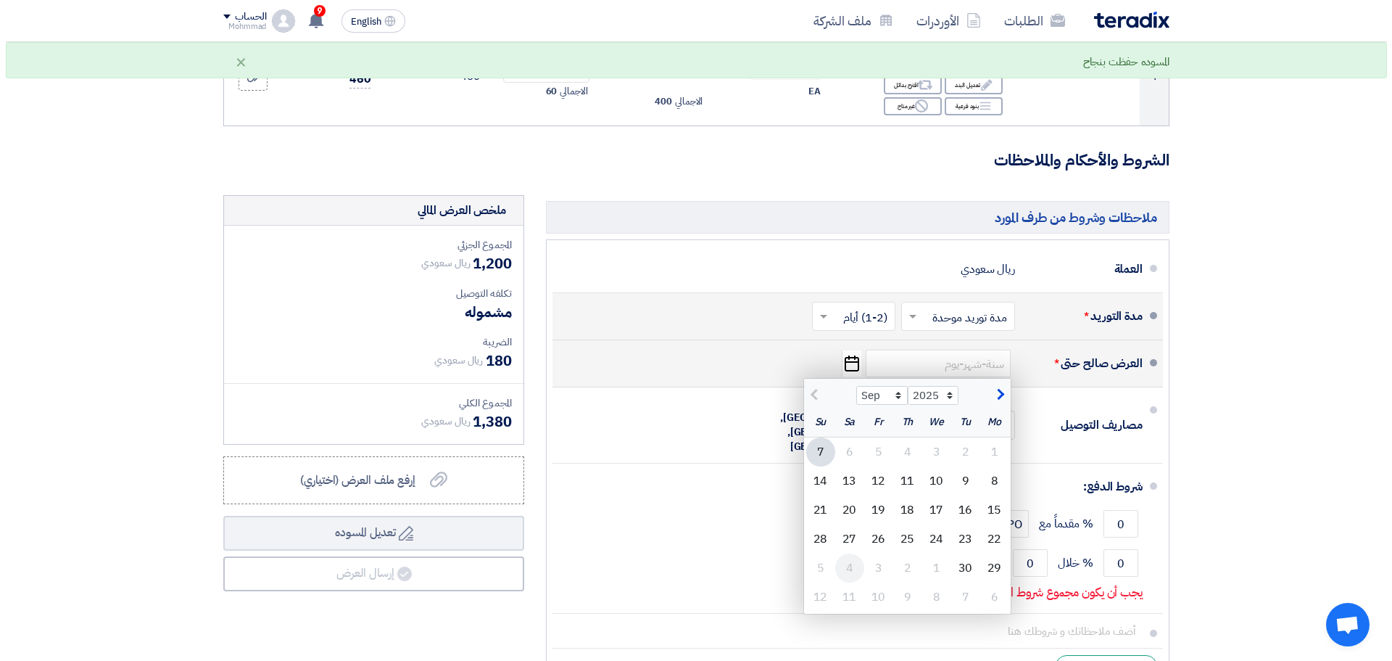
scroll to position [544, 0]
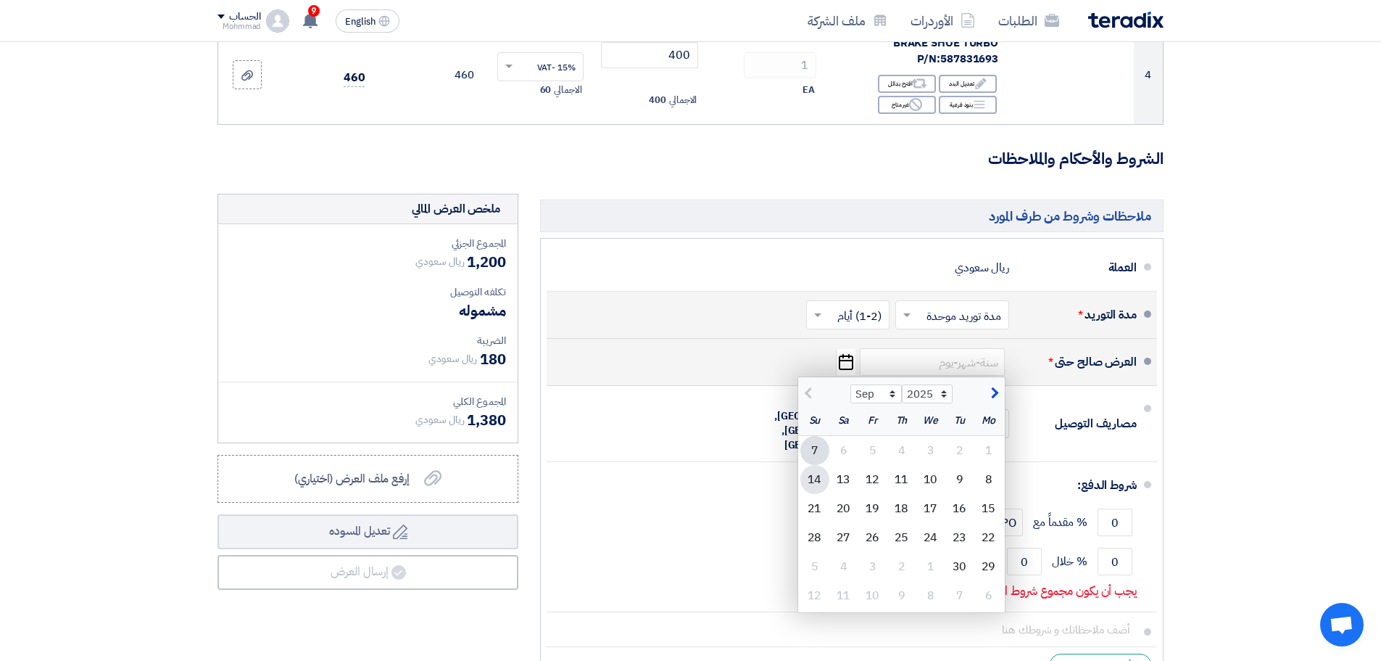
click at [821, 481] on div "14" at bounding box center [815, 479] width 29 height 29
type input "[DATE]"
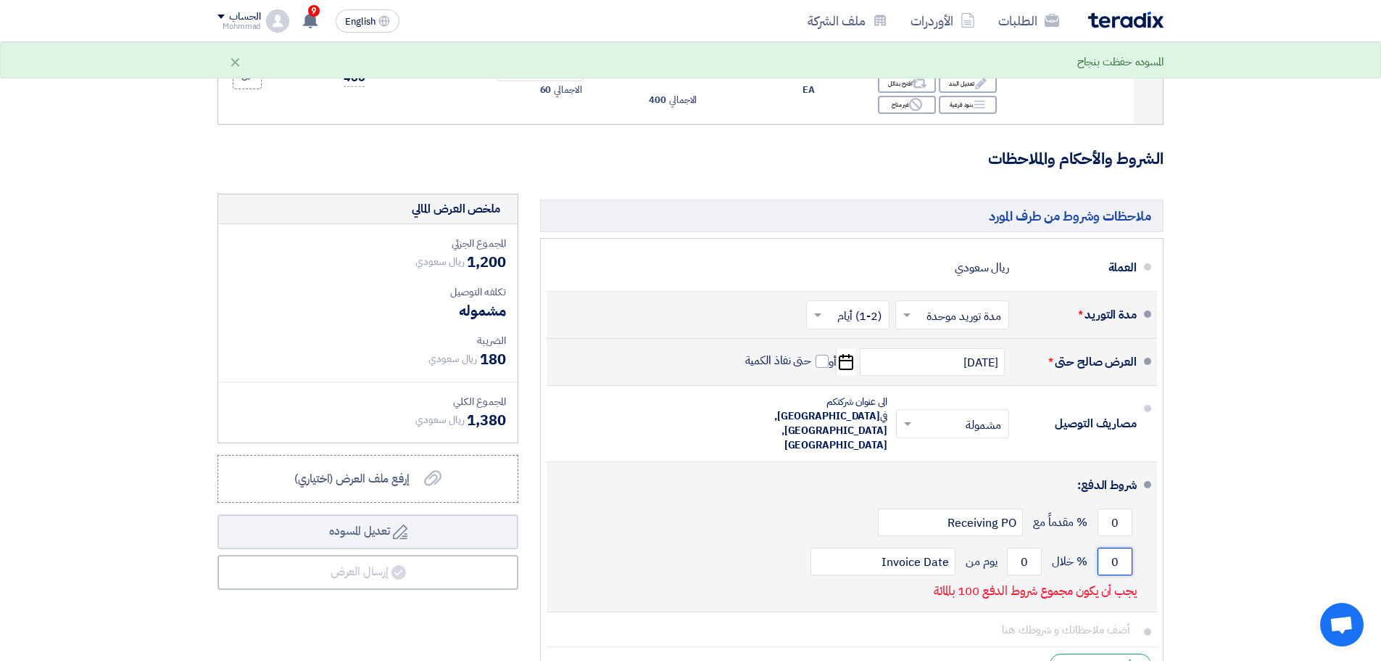
click at [1117, 548] on input "0" at bounding box center [1115, 562] width 35 height 28
type input "100"
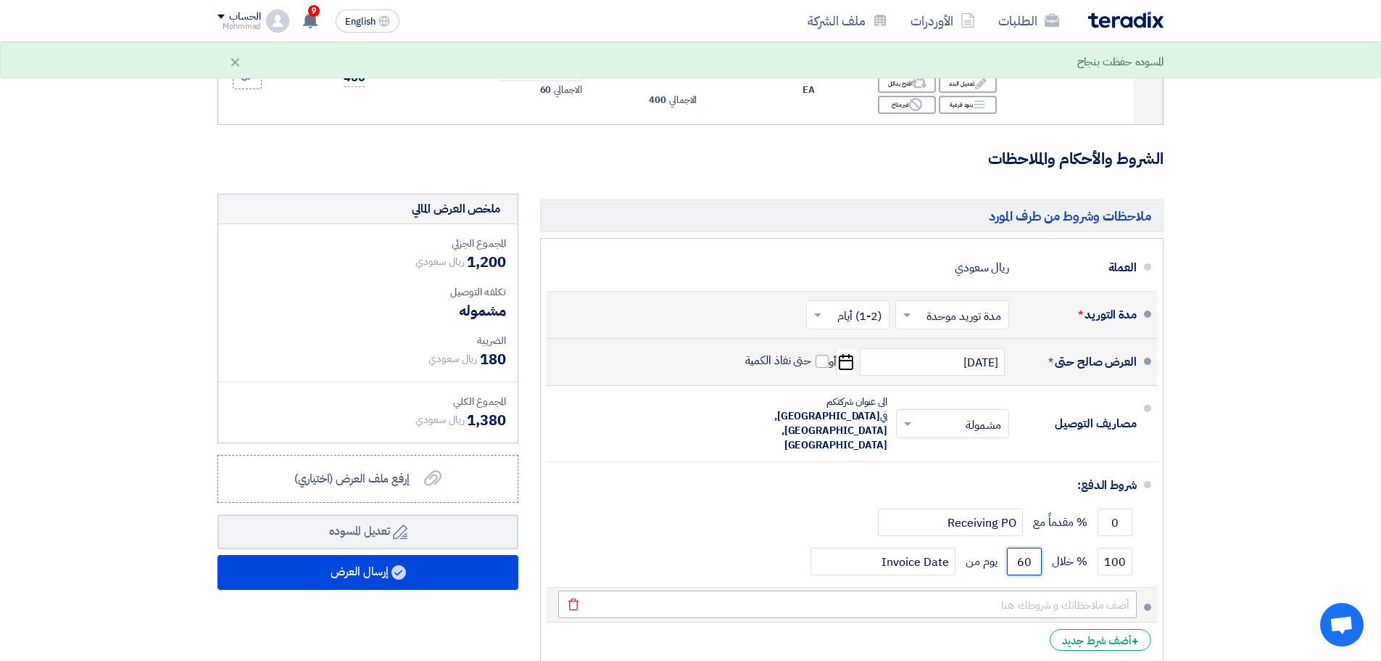
type input "60"
click at [1058, 590] on input "text" at bounding box center [847, 604] width 579 height 28
paste input "001919"
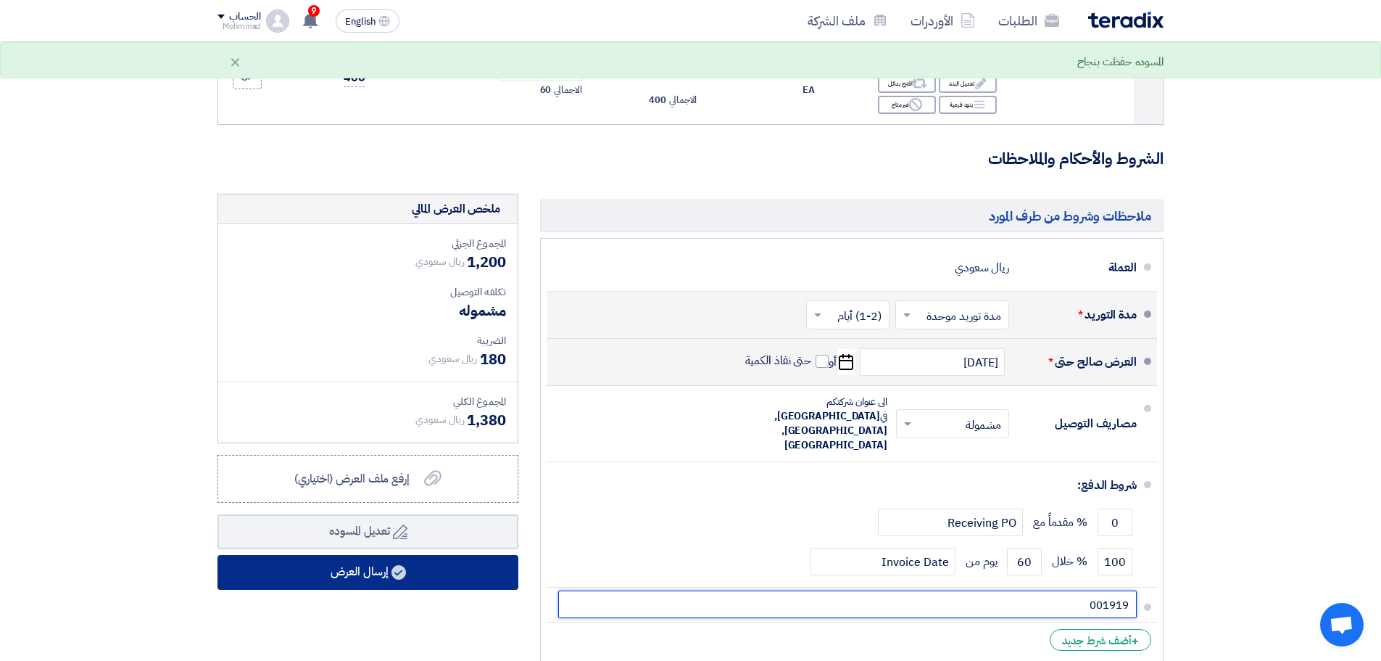
type input "001919"
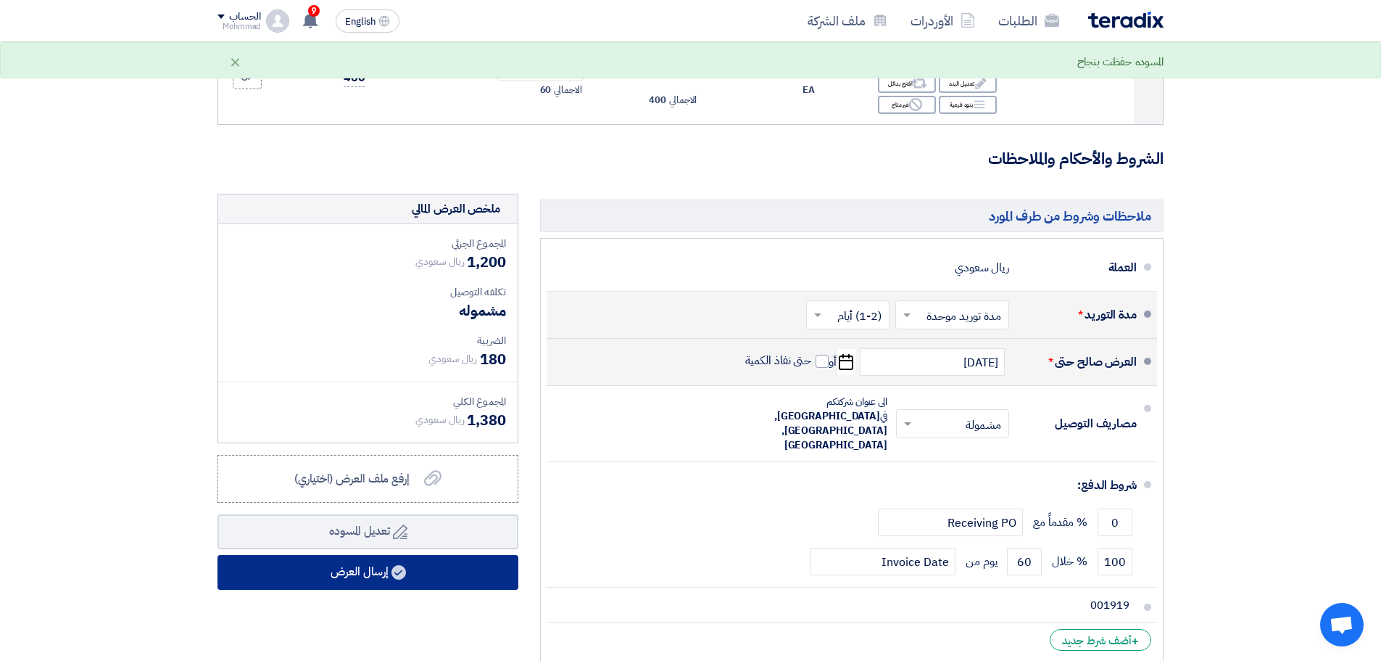
click at [406, 577] on icon at bounding box center [399, 572] width 15 height 15
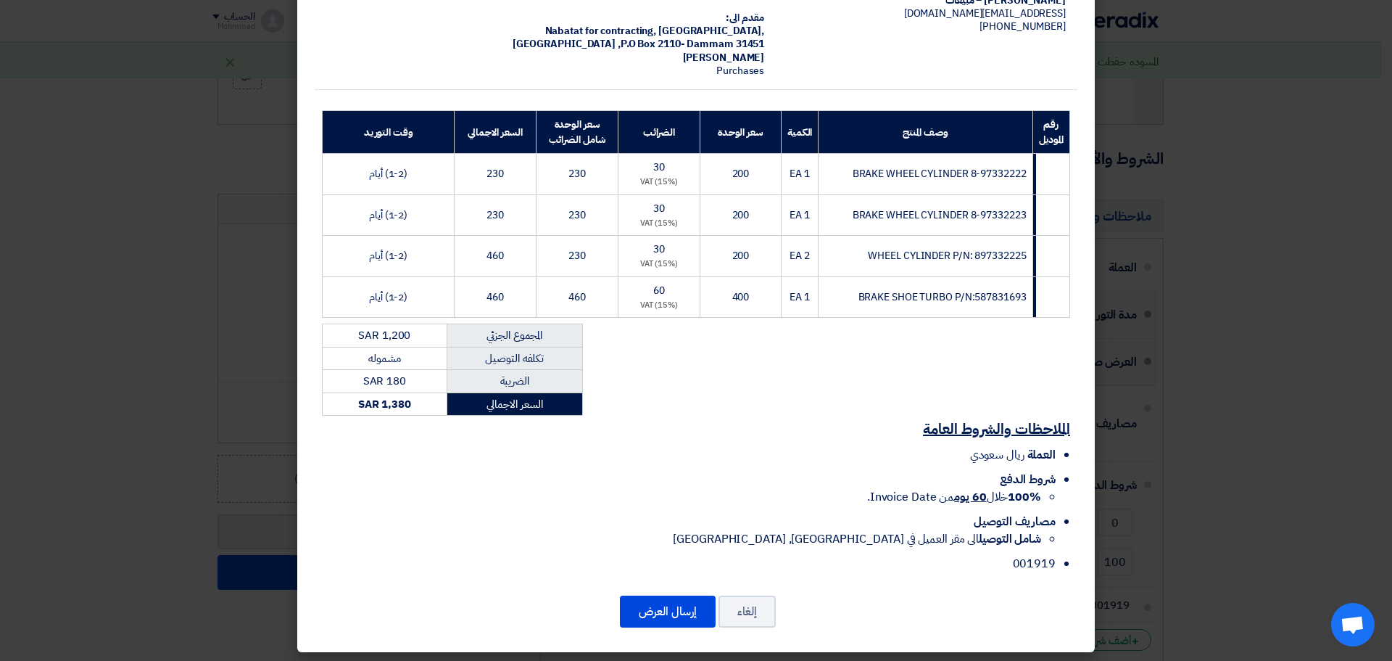
scroll to position [126, 0]
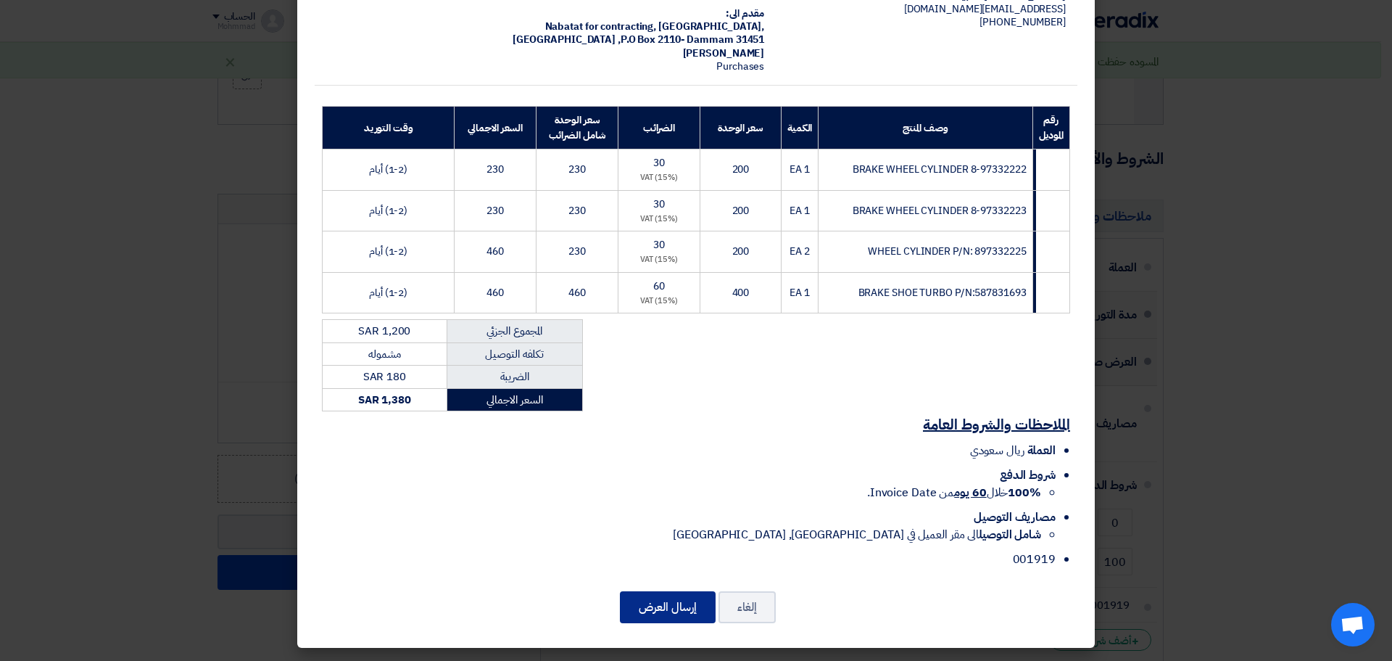
click at [665, 614] on button "إرسال العرض" at bounding box center [668, 607] width 96 height 32
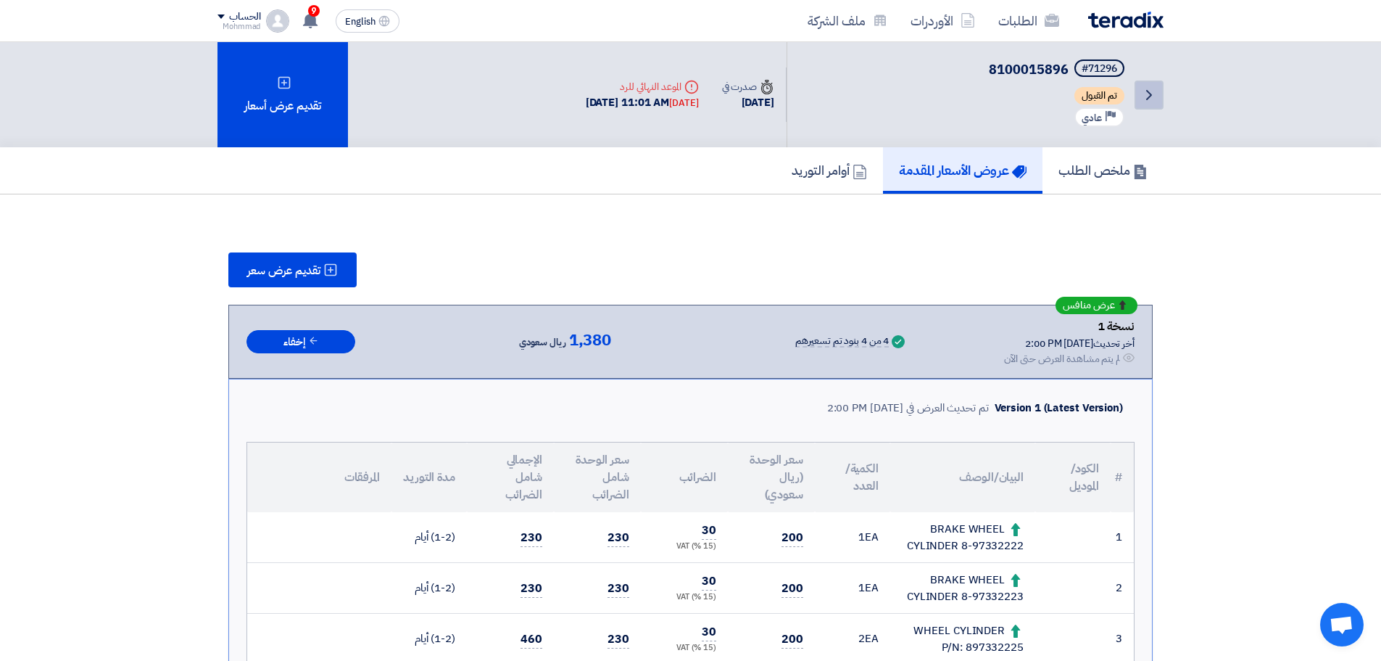
click at [1147, 96] on icon "Back" at bounding box center [1149, 94] width 17 height 17
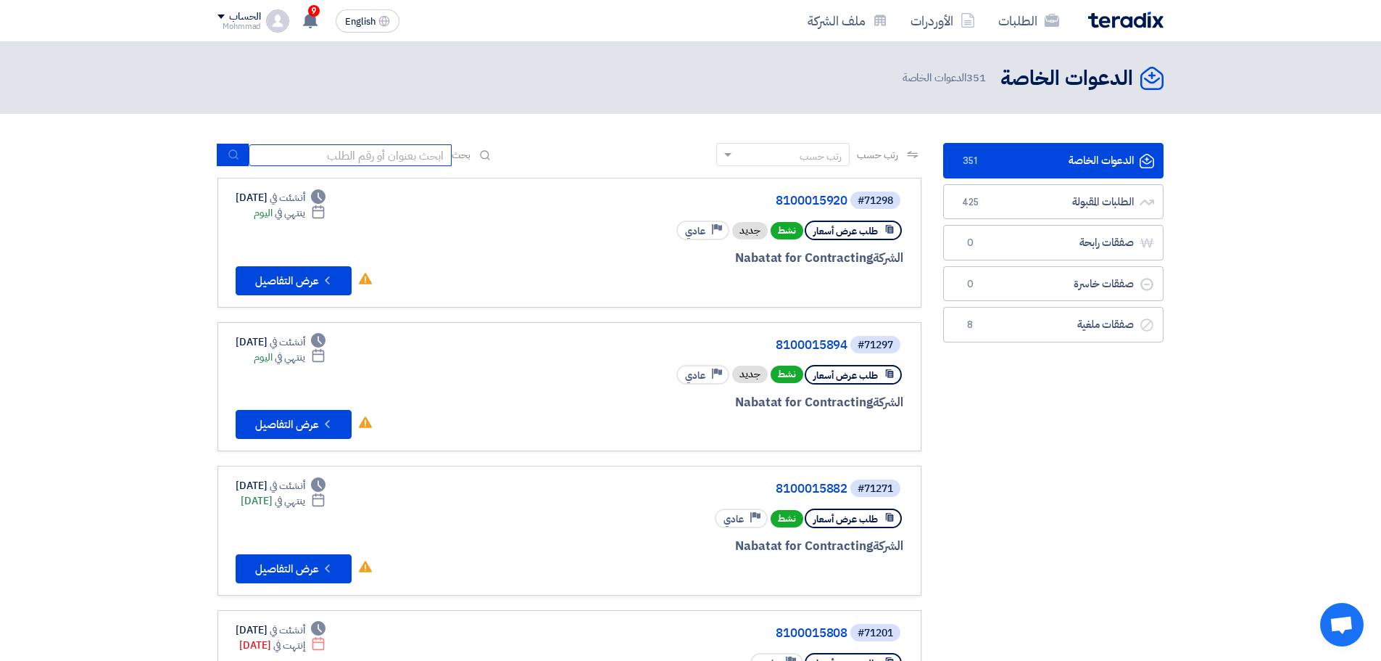
click at [389, 157] on input at bounding box center [350, 155] width 203 height 22
paste input "8100015894"
type input "8100015894"
click at [223, 151] on button "submit" at bounding box center [233, 155] width 32 height 22
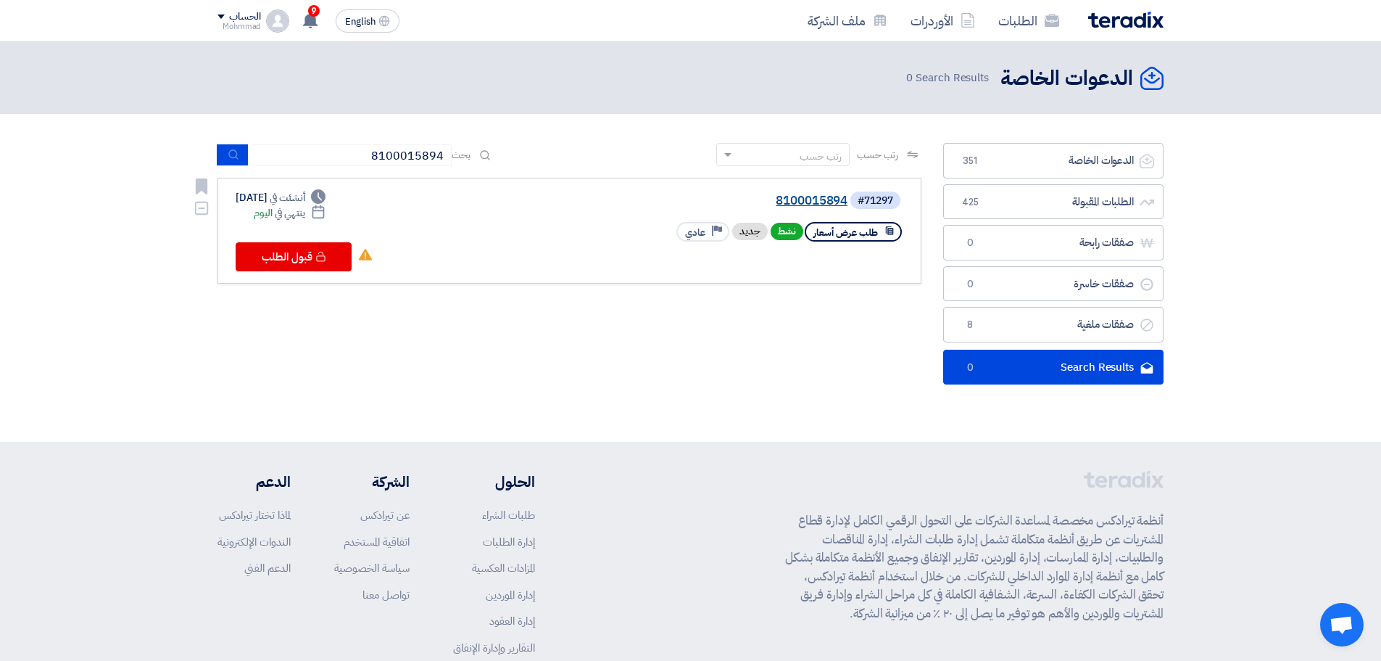
click at [803, 201] on link "8100015894" at bounding box center [703, 200] width 290 height 13
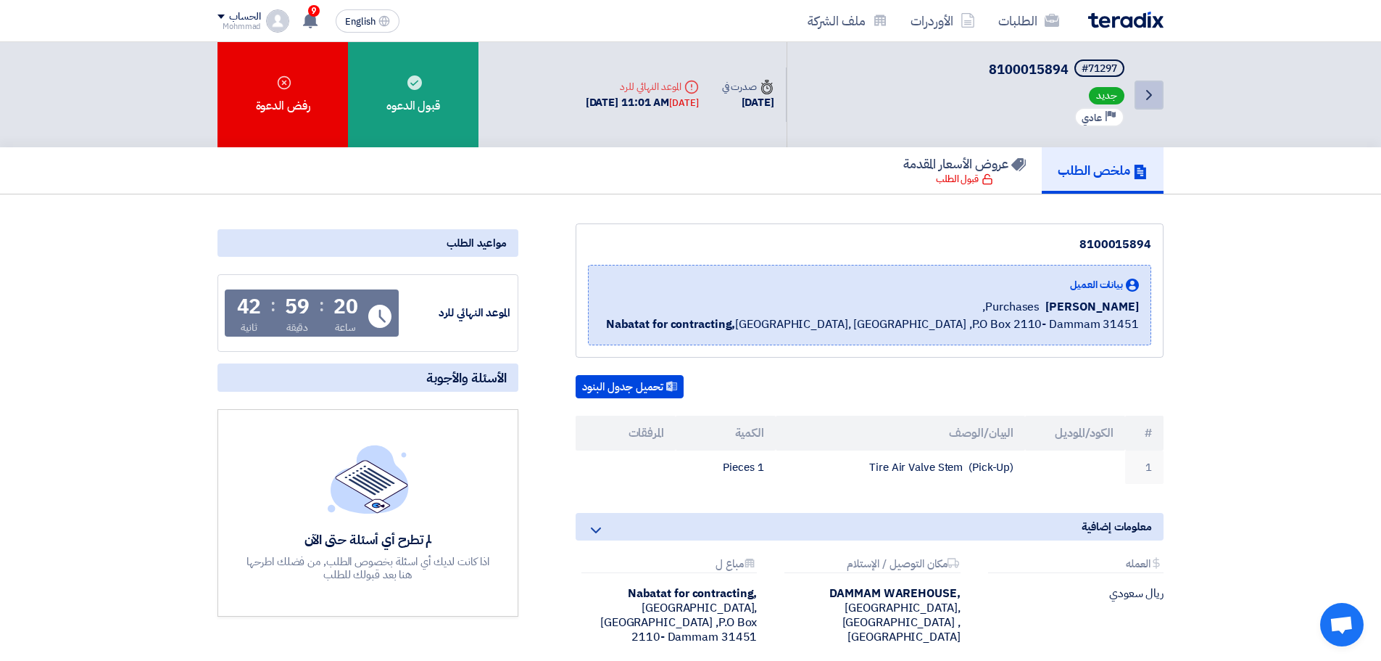
click at [1149, 99] on icon "Back" at bounding box center [1149, 94] width 17 height 17
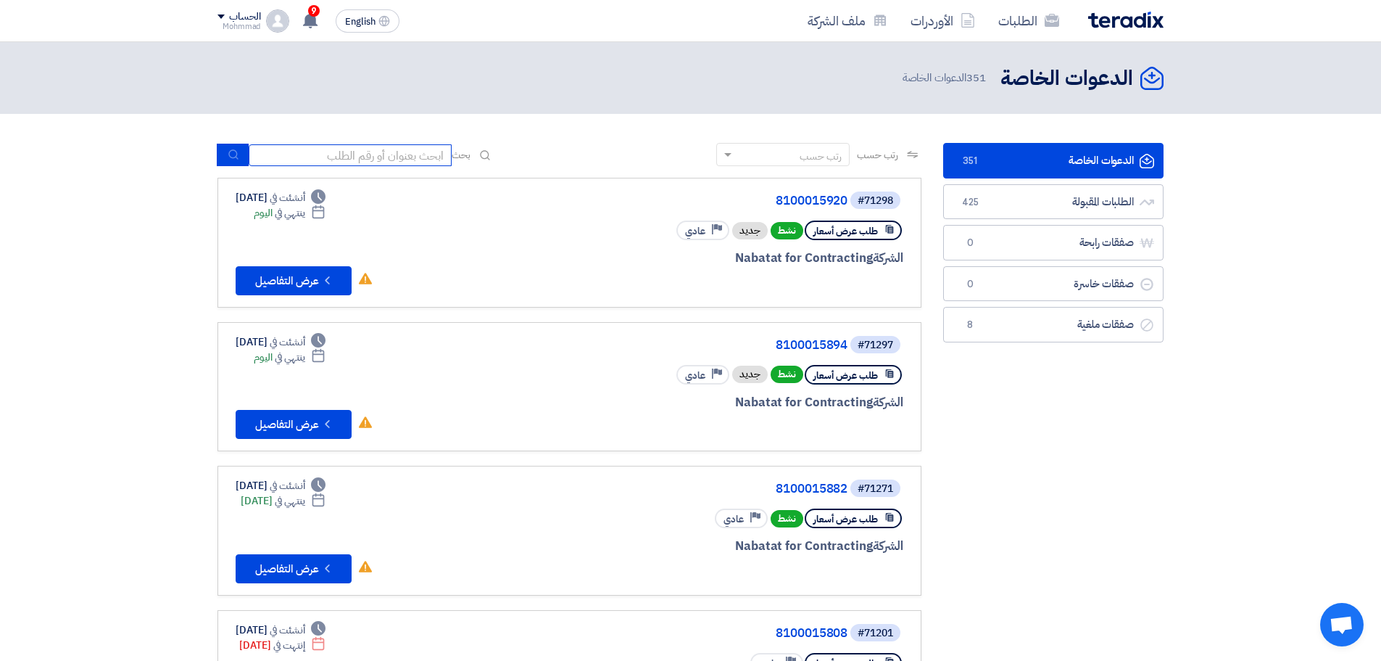
click at [348, 149] on input at bounding box center [350, 155] width 203 height 22
paste input "8100015920"
type input "8100015920"
click at [232, 157] on icon "submit" at bounding box center [234, 155] width 12 height 12
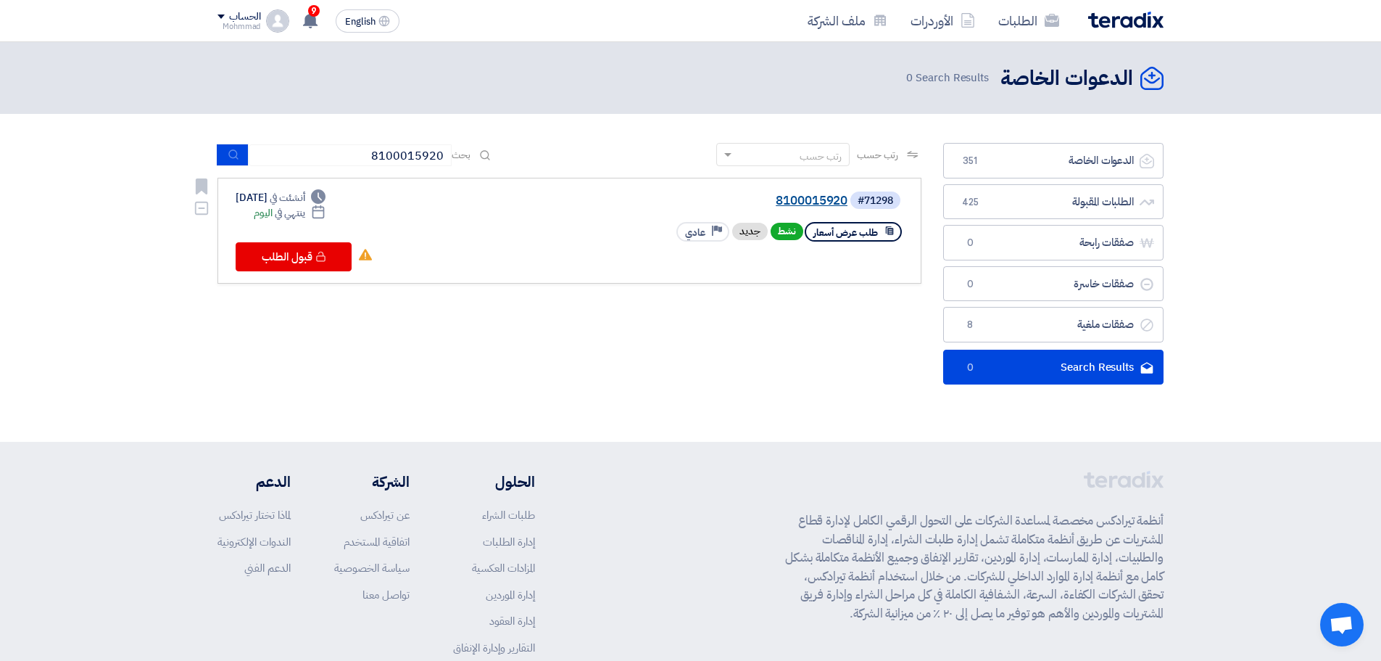
click at [812, 198] on link "8100015920" at bounding box center [703, 200] width 290 height 13
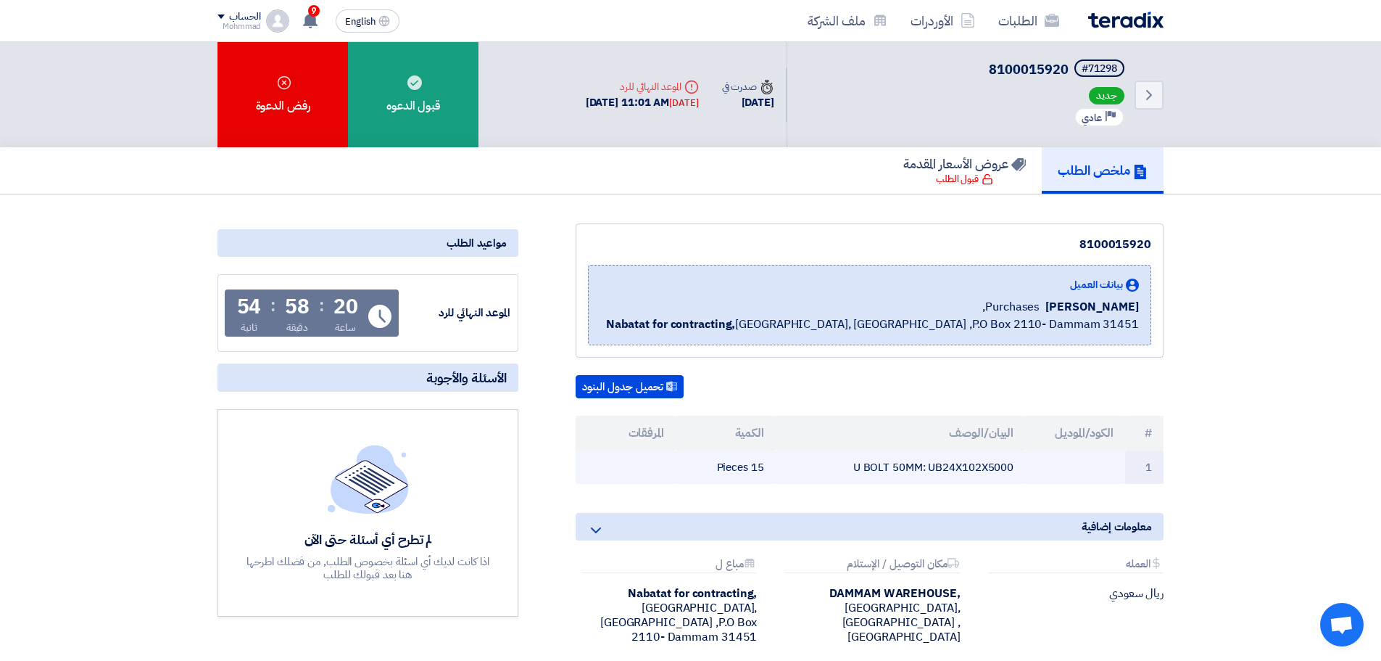
drag, startPoint x: 856, startPoint y: 469, endPoint x: 926, endPoint y: 469, distance: 70.3
click at [926, 469] on td "U BOLT 50MM: UB24X102X5000" at bounding box center [901, 467] width 250 height 34
drag, startPoint x: 719, startPoint y: 466, endPoint x: 1155, endPoint y: 431, distance: 437.9
click at [1155, 431] on table "# الكود/الموديل البيان/الوصف الكمية المرفقات 1 U BOLT 50MM: UB24X102X5000 15 Pi…" at bounding box center [870, 450] width 588 height 69
copy table "# الكود/الموديل البيان/الوصف الكمية المرفقات 1 U BOLT 50MM: UB24X102X5000 15 Pi…"
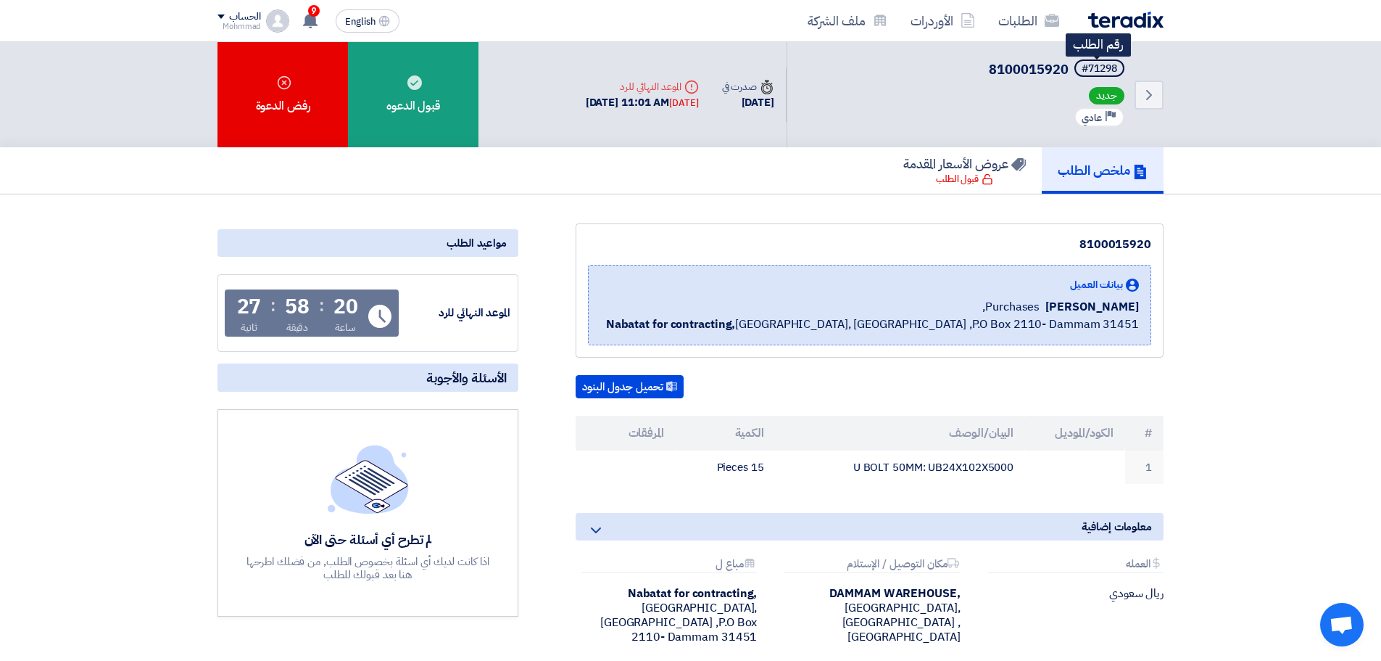
click at [1102, 64] on div "#71298" at bounding box center [1100, 69] width 36 height 10
copy div "71298"
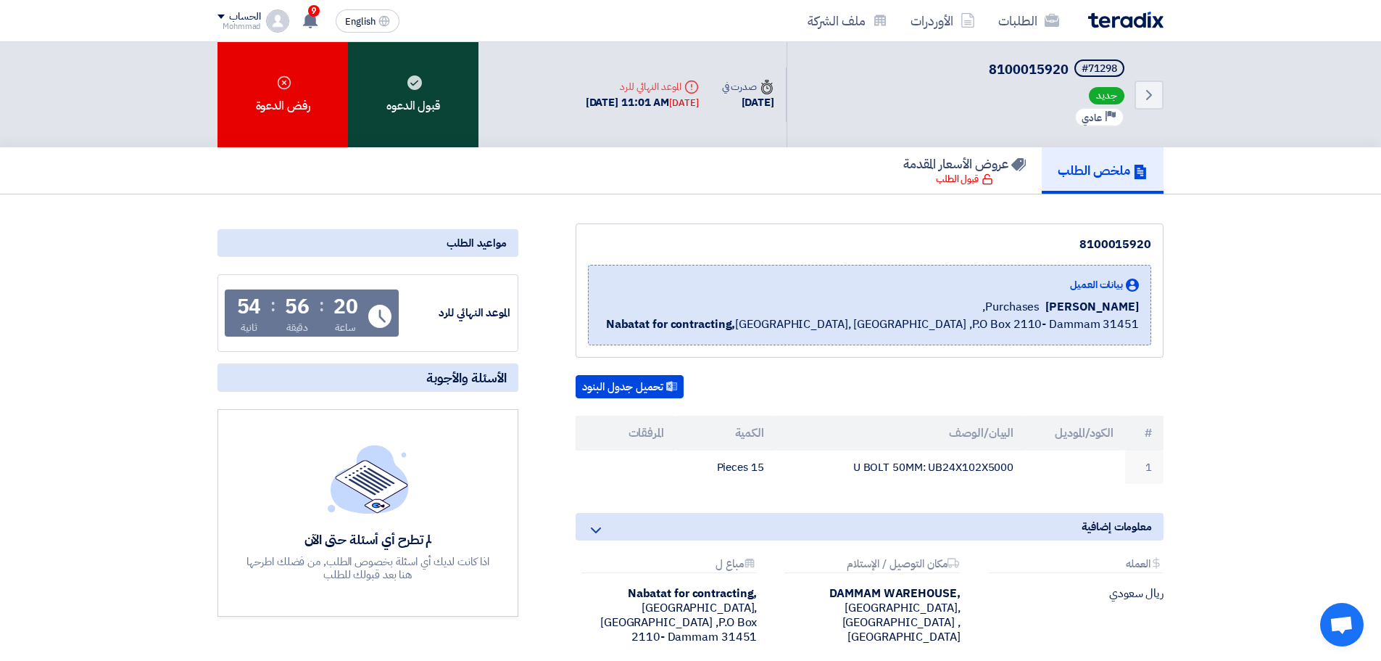
click at [415, 108] on div "قبول الدعوه" at bounding box center [413, 94] width 131 height 105
